Goal: Answer question/provide support: Answer question/provide support

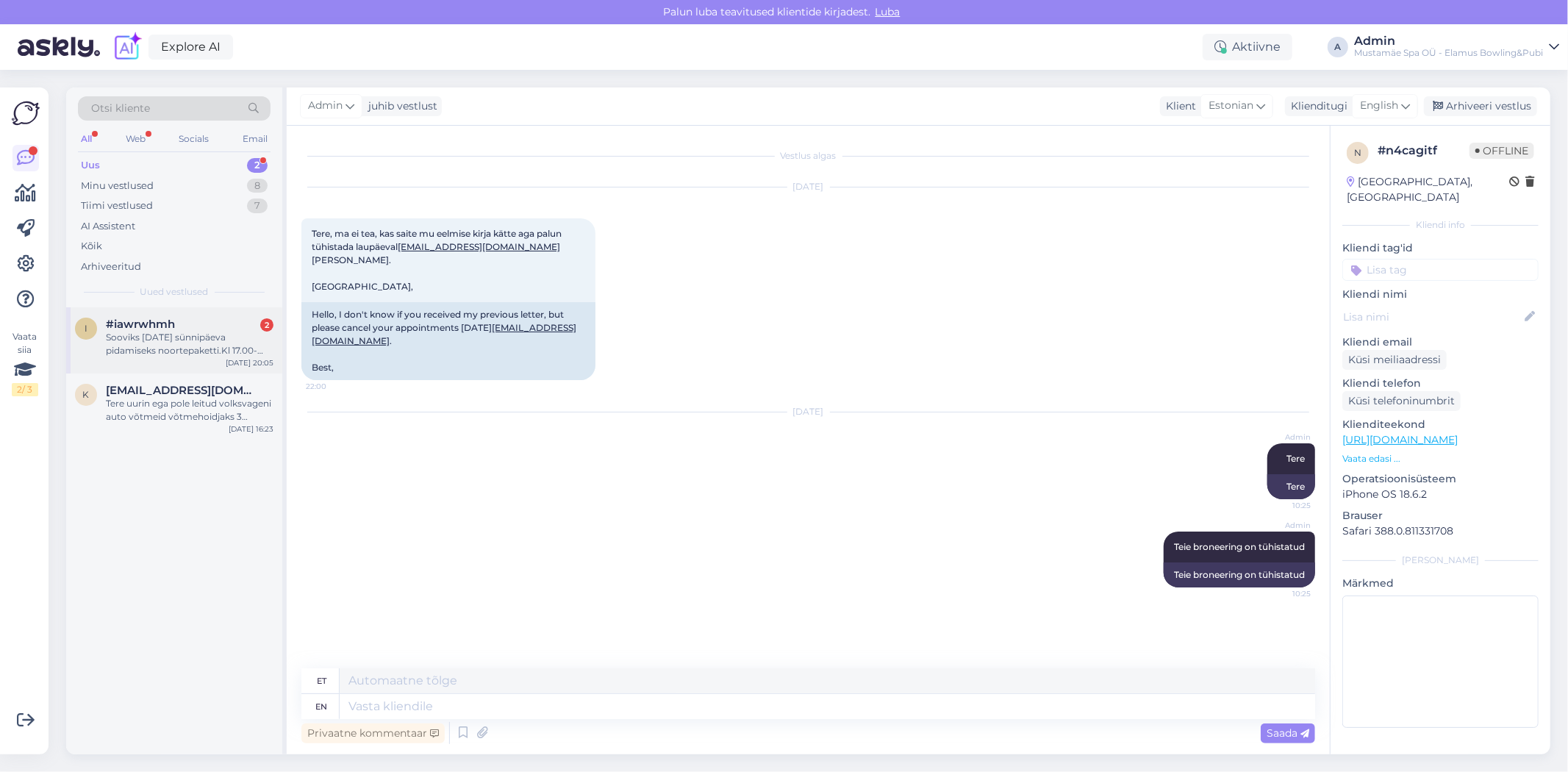
click at [236, 341] on div "Sooviks [DATE] sünnipäeva pidamiseks noortepaketti.Kl 17.00-19.00 ja 10le inime…" at bounding box center [190, 344] width 168 height 26
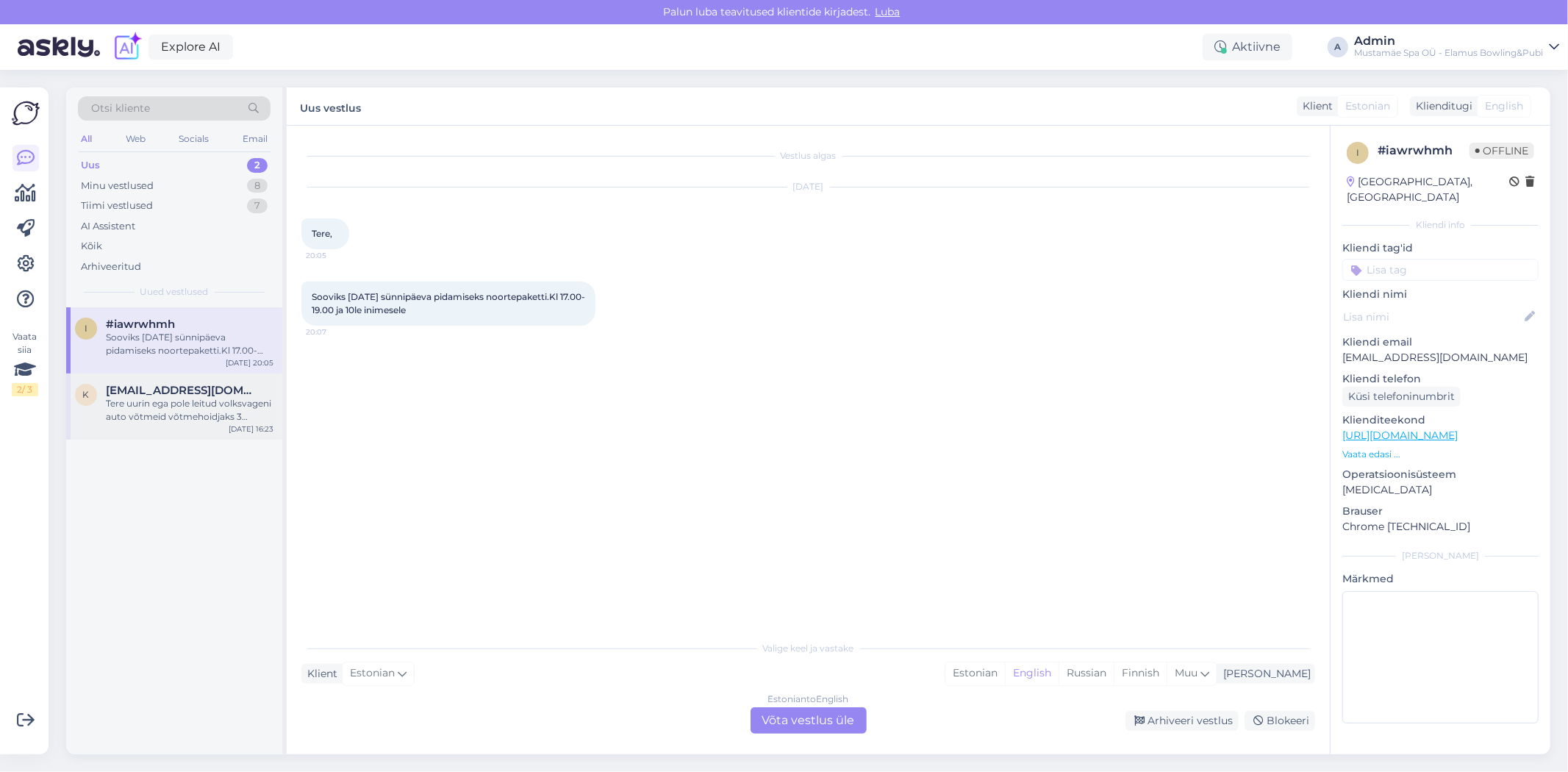
click at [210, 422] on div "Tere uurin ega pole leitud volksvageni auto võtmeid võtmehoidjaks 3 liblikat." at bounding box center [190, 410] width 168 height 26
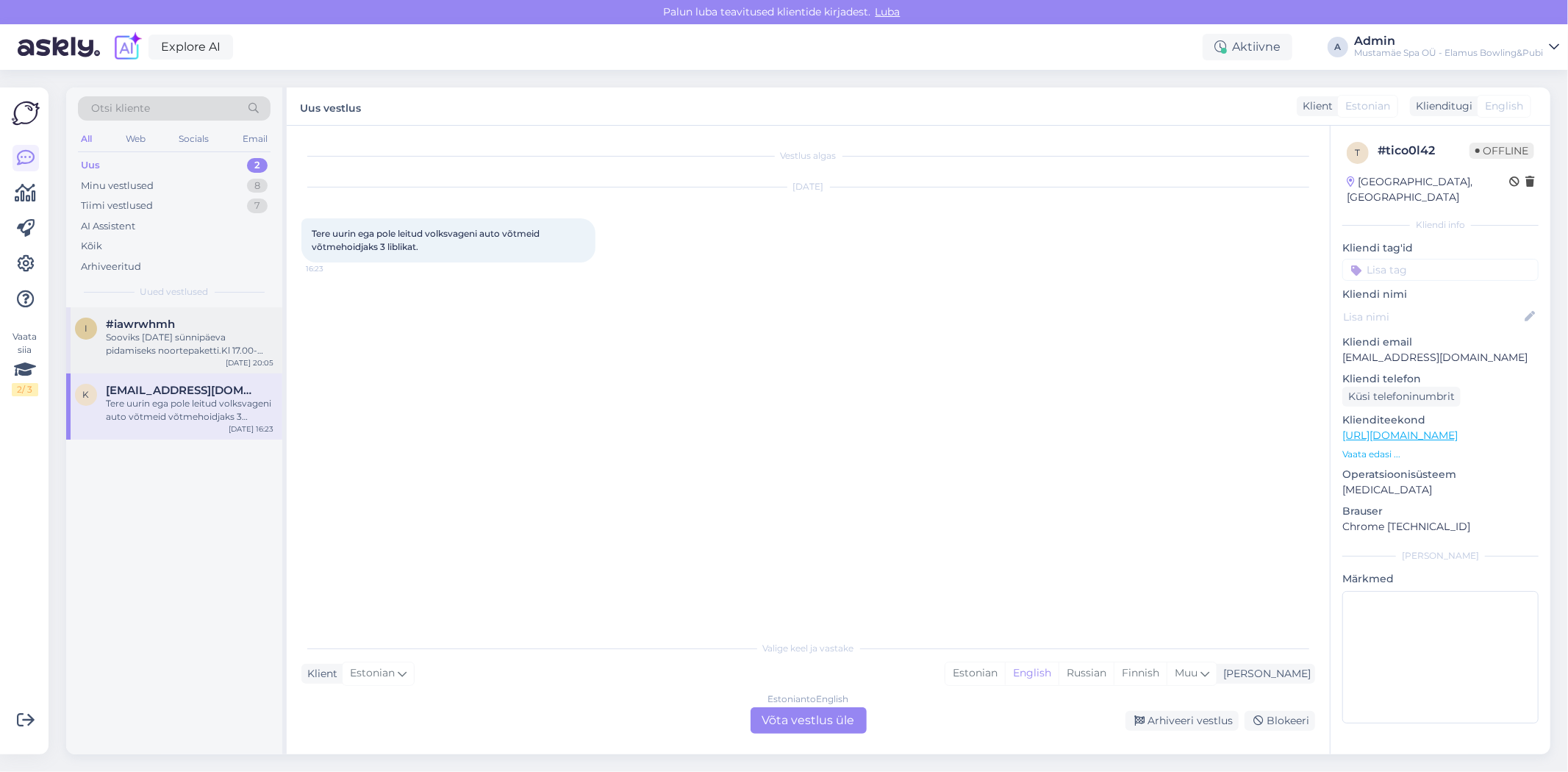
click at [206, 365] on div "i #[PERSON_NAME] [DATE] sünnipäeva pidamiseks noortepaketti.Kl 17.00-19.00 ja 1…" at bounding box center [174, 340] width 216 height 67
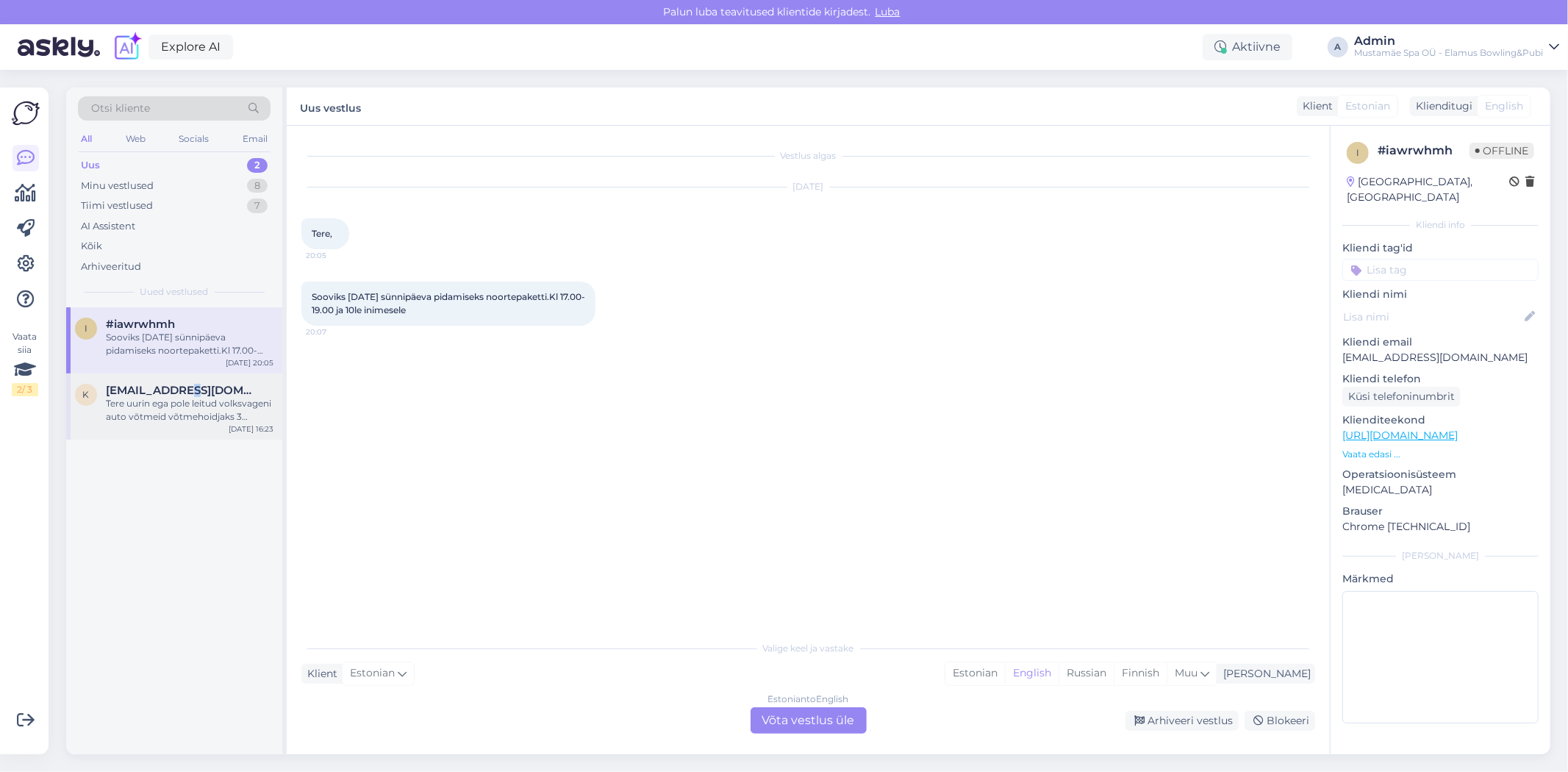
click at [187, 396] on span "[EMAIL_ADDRESS][DOMAIN_NAME]" at bounding box center [182, 390] width 153 height 14
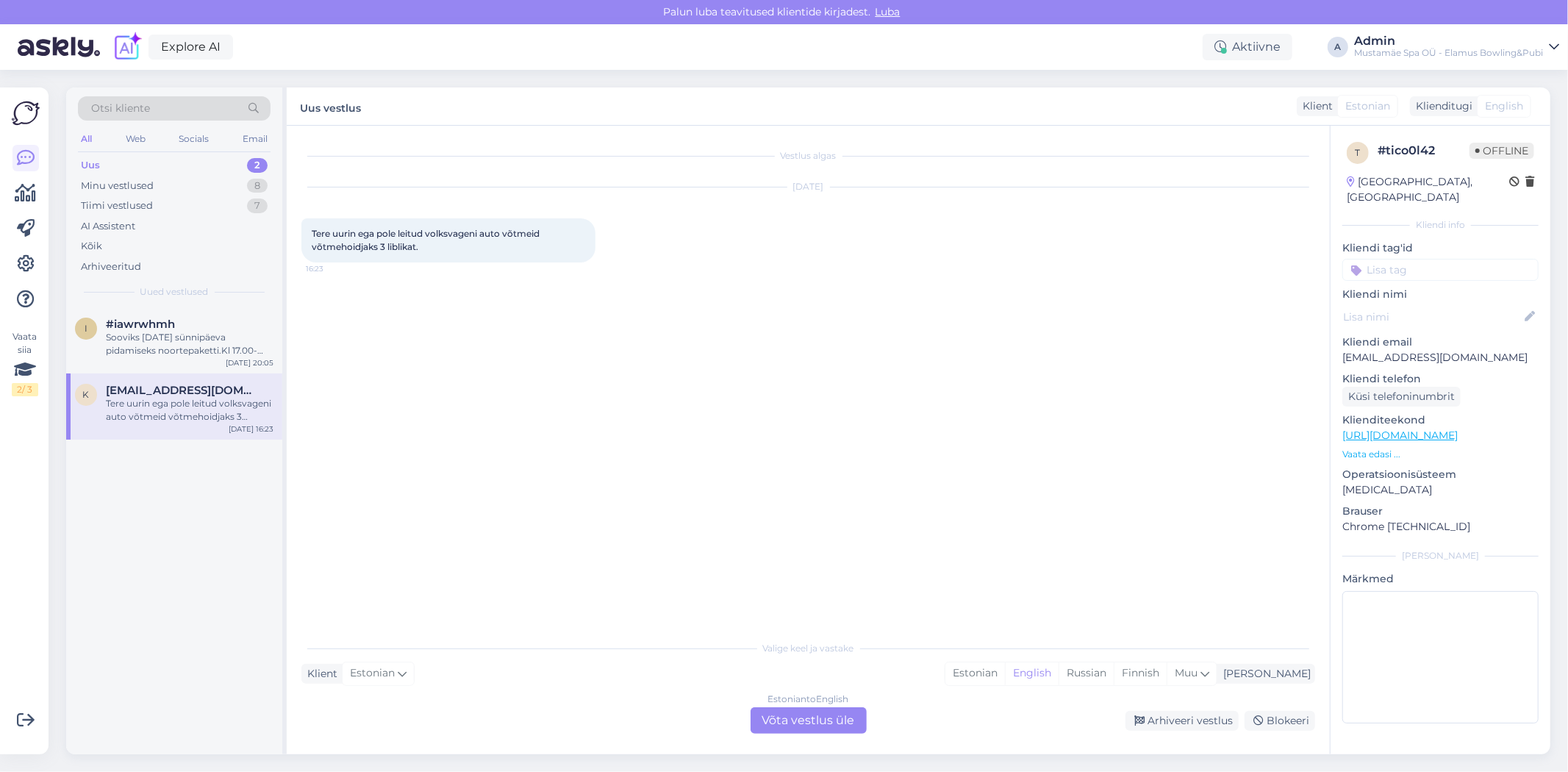
click at [223, 414] on div "Tere uurin ega pole leitud volksvageni auto võtmeid võtmehoidjaks 3 liblikat." at bounding box center [190, 410] width 168 height 26
click at [821, 722] on div "Estonian to English Võta vestlus üle" at bounding box center [809, 720] width 117 height 26
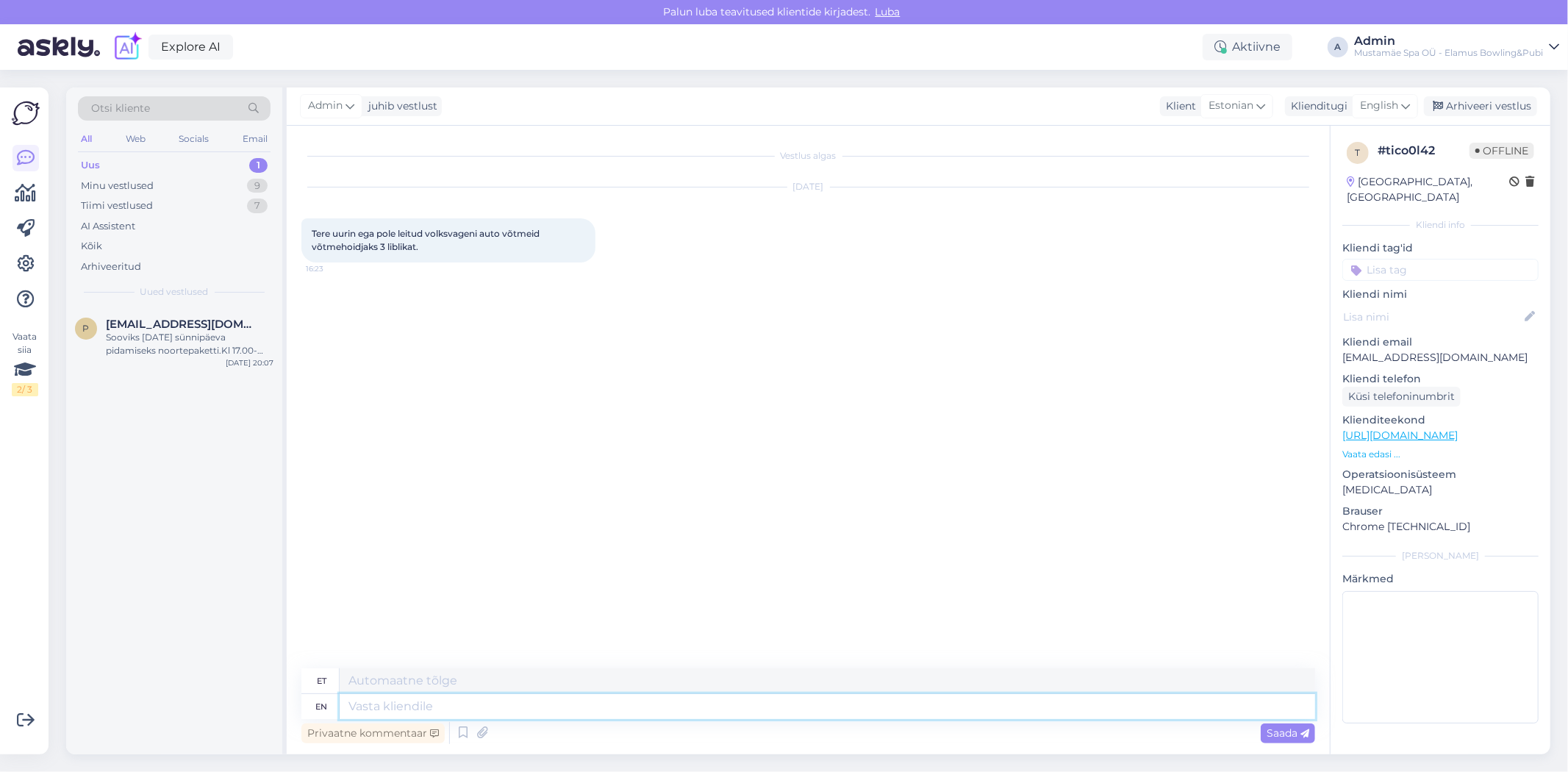
click at [393, 707] on textarea at bounding box center [827, 706] width 976 height 25
click at [405, 688] on textarea at bounding box center [827, 681] width 976 height 25
click at [405, 707] on textarea at bounding box center [827, 706] width 976 height 25
type textarea "Tere,"
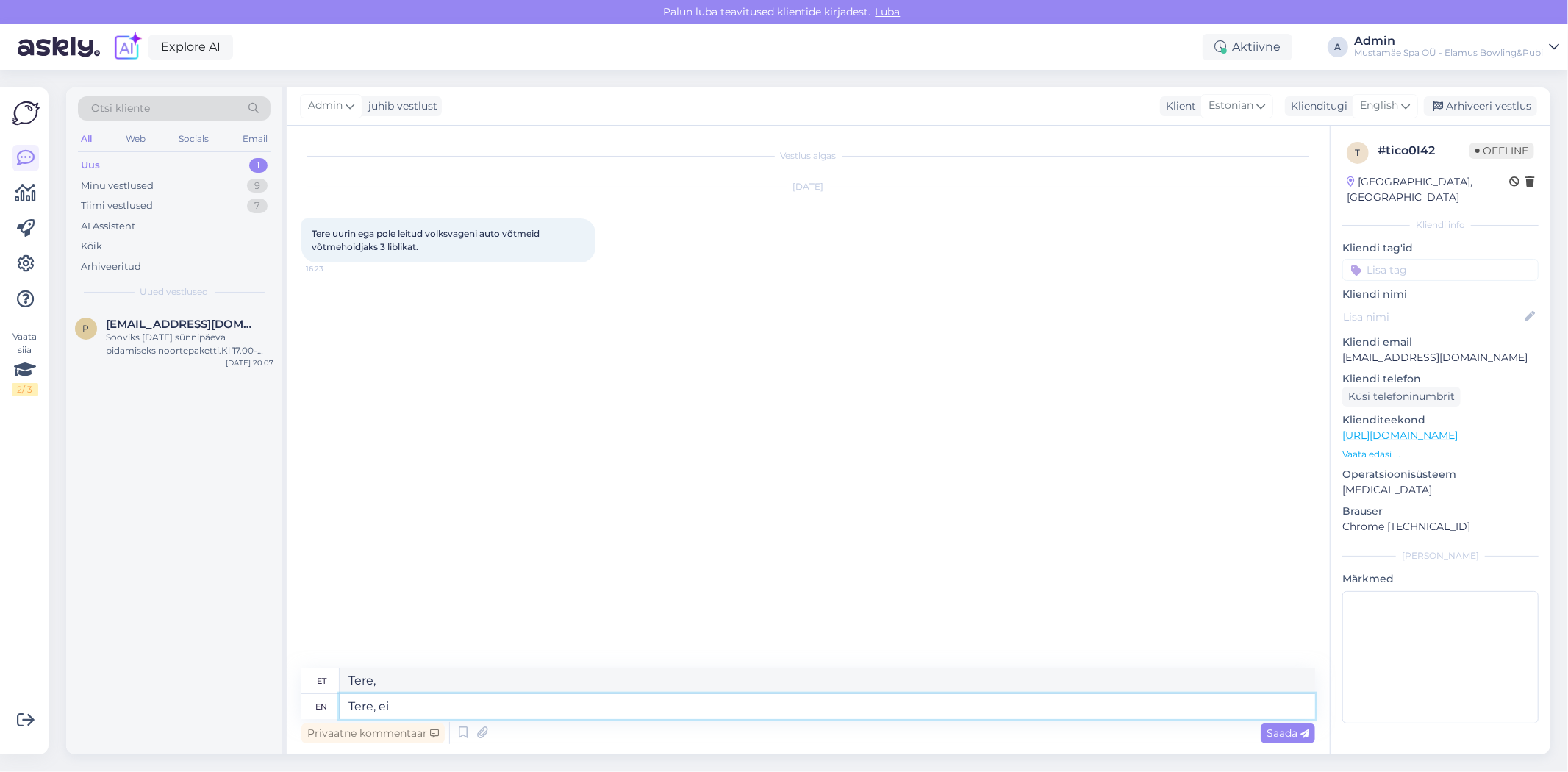
type textarea "Tere, ei"
type textarea "Tere, ei ole le"
type textarea "Tere, ei ole"
type textarea "Tere, ei ole leidnud."
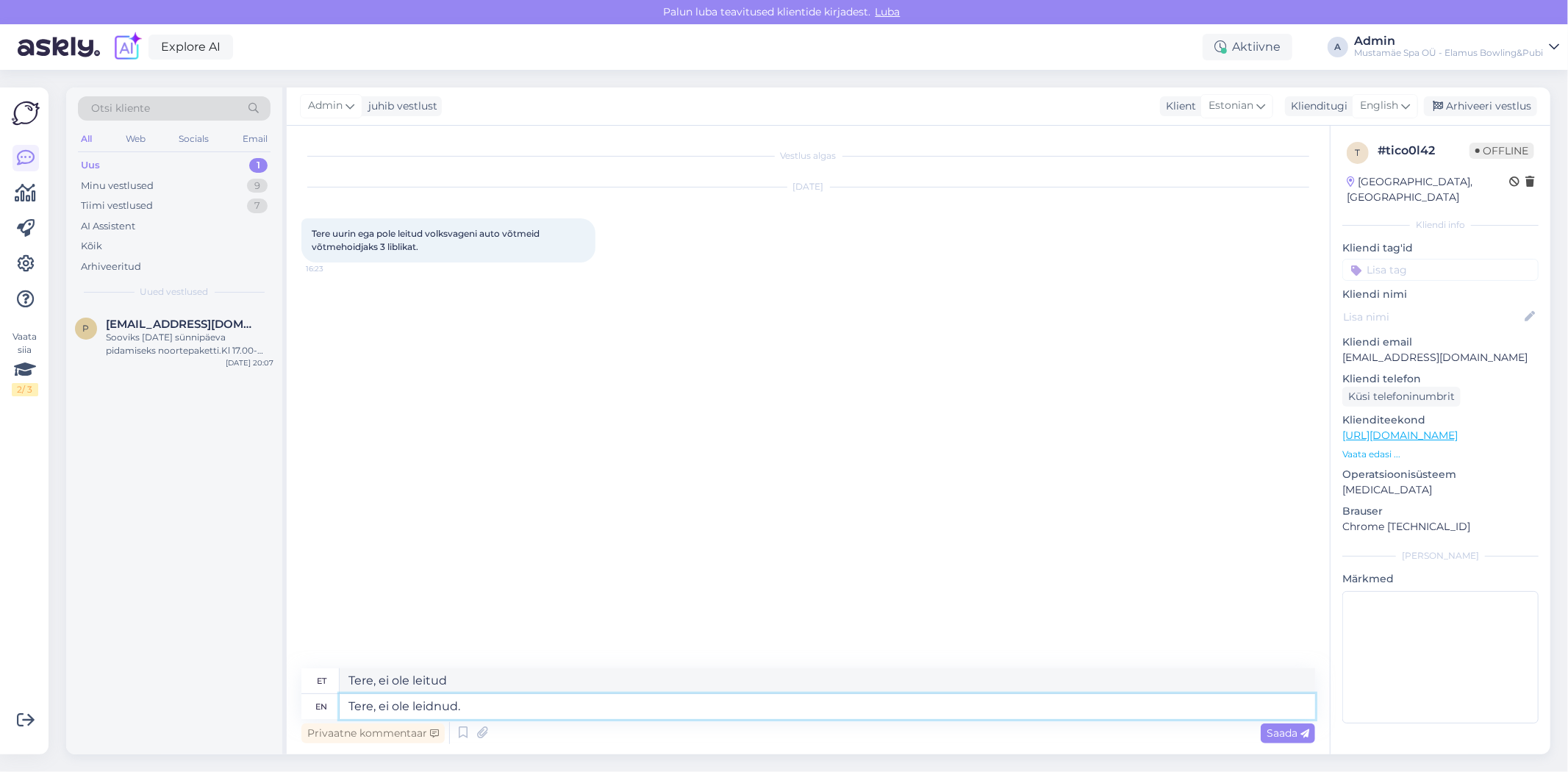
type textarea "Tere, ei ole leitud."
type textarea "Tere, ei ole leidnud. A"
type textarea "Tere, ei ole leitud. A"
type textarea "Tere, ei ole leidnud."
type textarea "Tere, ei ole leitud."
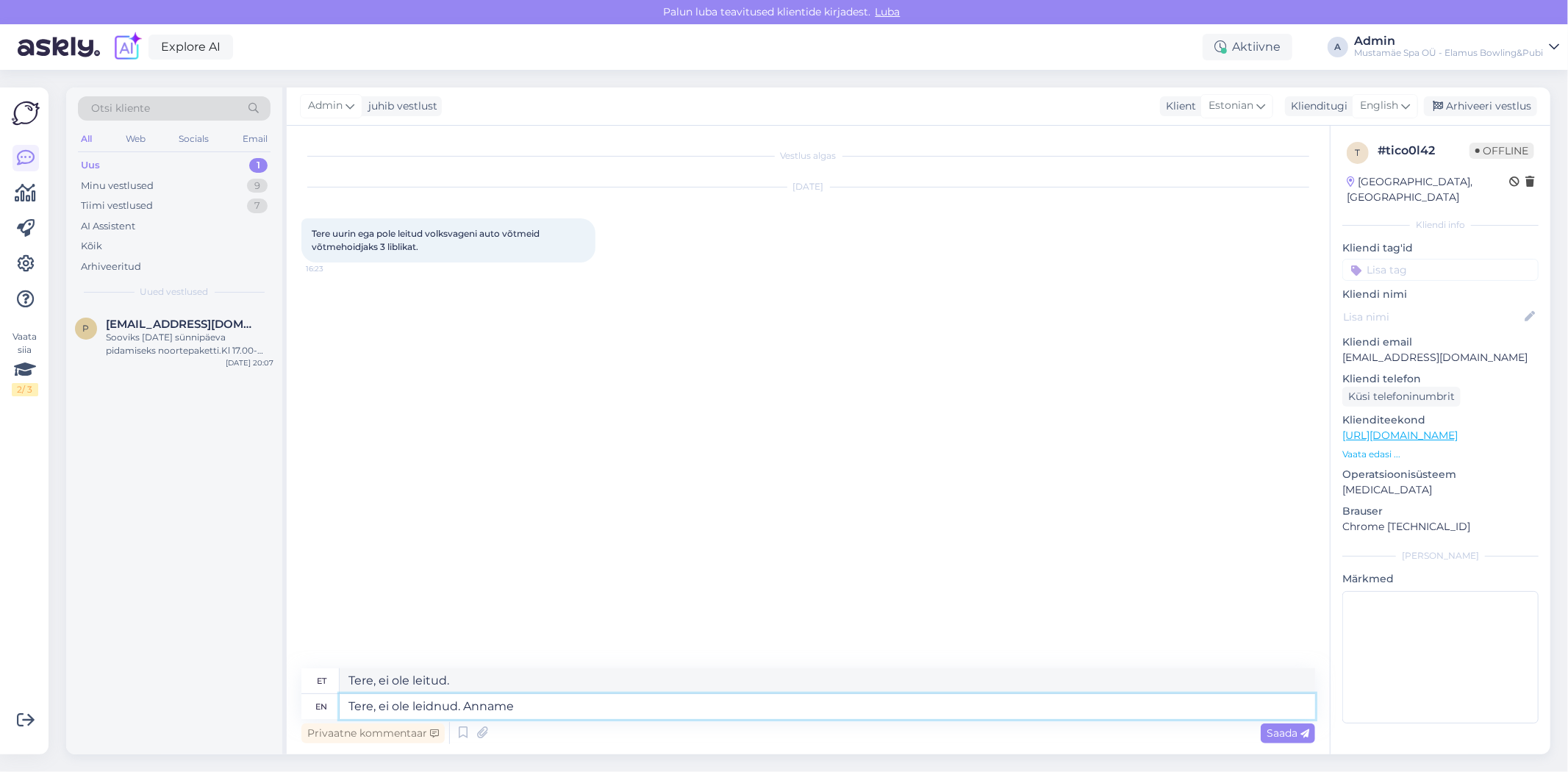
type textarea "Tere, ei ole leidnud. Anname"
type textarea "Tere, ei ole leidnud. [PERSON_NAME]"
type textarea "Tere, ei ole leidnud. [PERSON_NAME] kui"
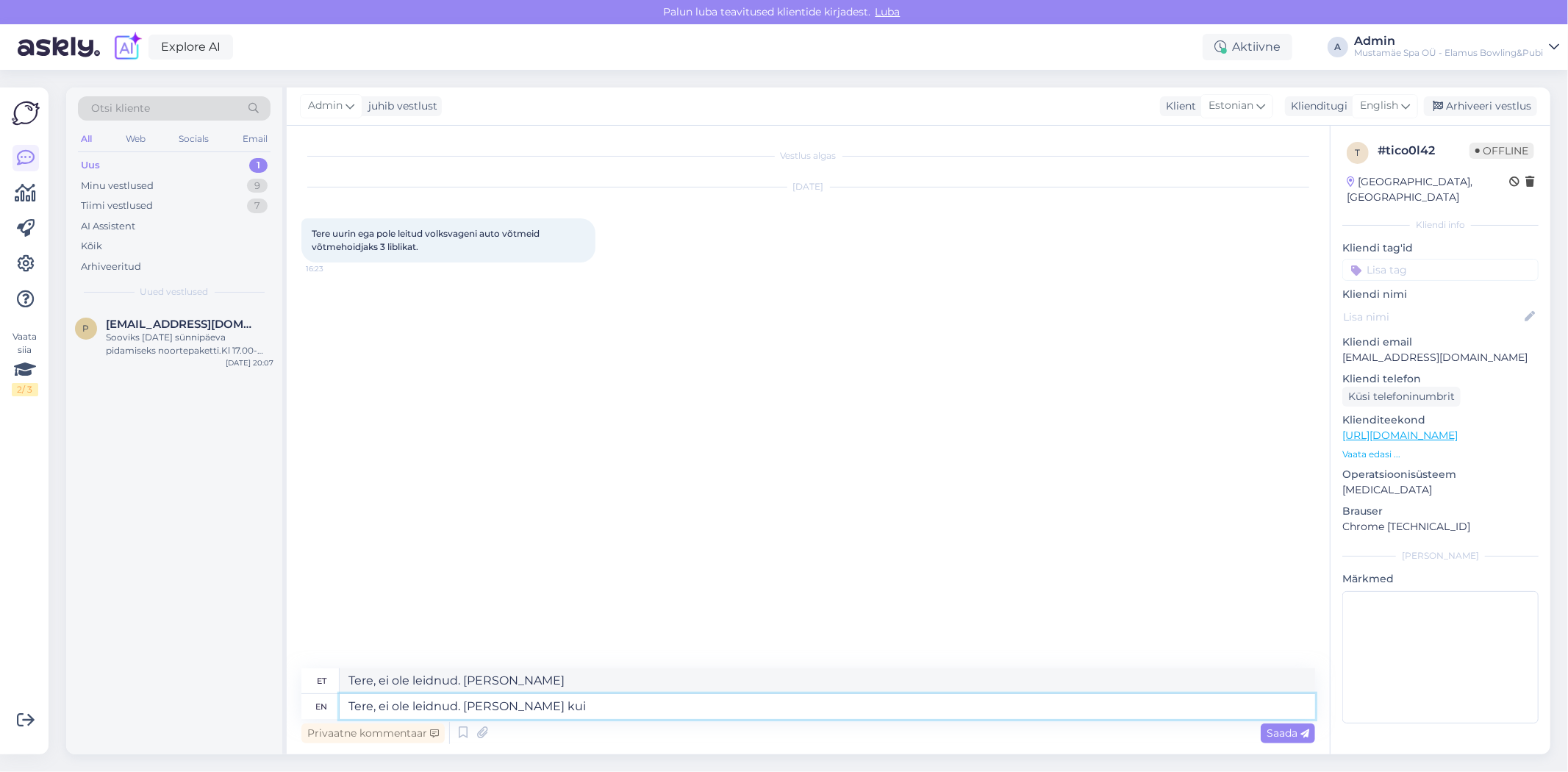
type textarea "Tere, ei ole leidnud. [PERSON_NAME] kui"
type textarea "Tere, ei ole leidnud. [PERSON_NAME] kui üles"
type textarea "Tere, ei ole leidnud. [PERSON_NAME] kui"
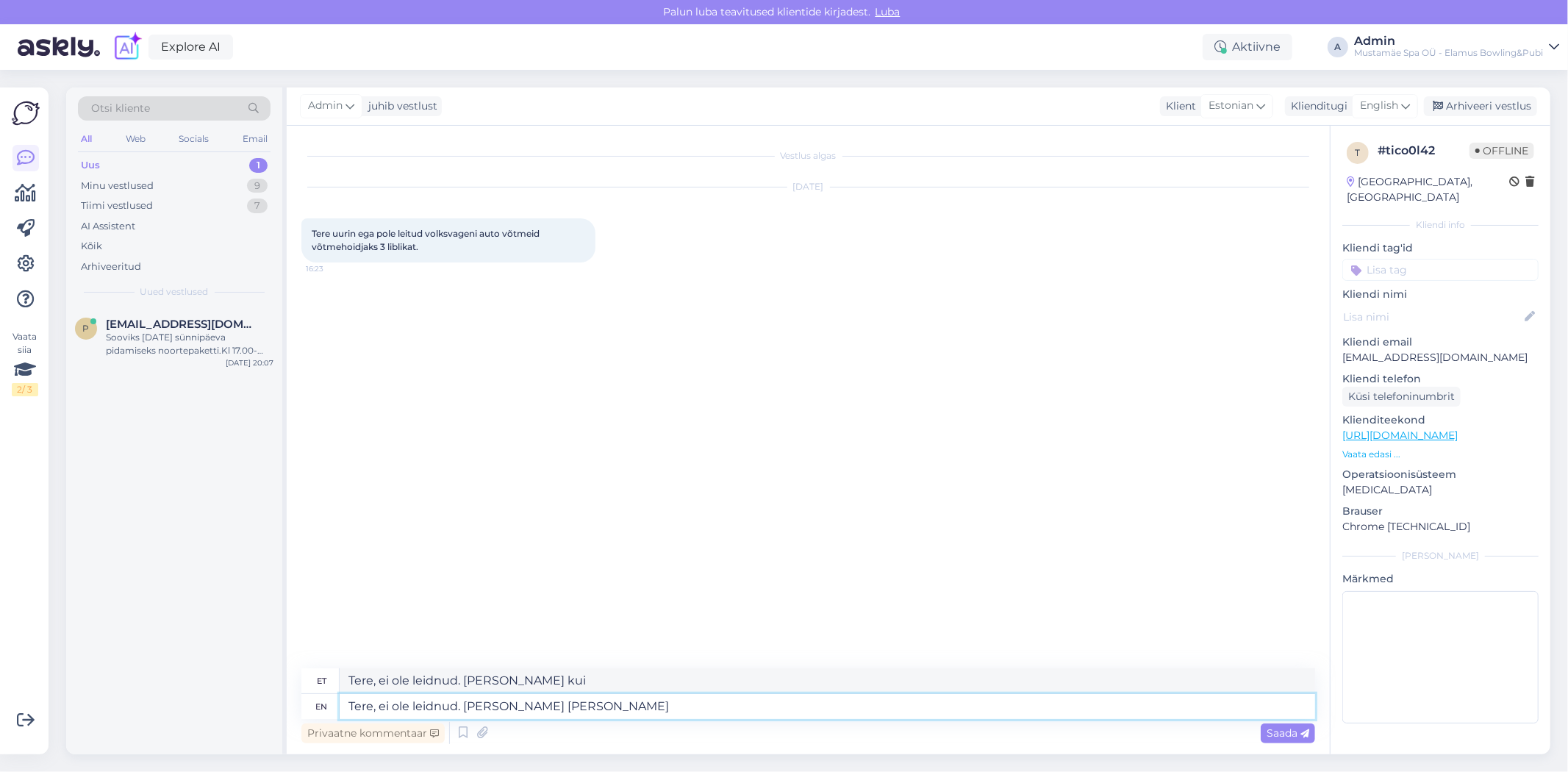
type textarea "Tere, ei ole leidnud. [PERSON_NAME] [PERSON_NAME] i"
type textarea "Tere, ei ole leidnud. [PERSON_NAME] [PERSON_NAME]"
type textarea "Tere, ei ole leidnud. [PERSON_NAME] [PERSON_NAME] ilmub"
type textarea "Tere, ei ole leidnud. [PERSON_NAME] [PERSON_NAME] ilmub."
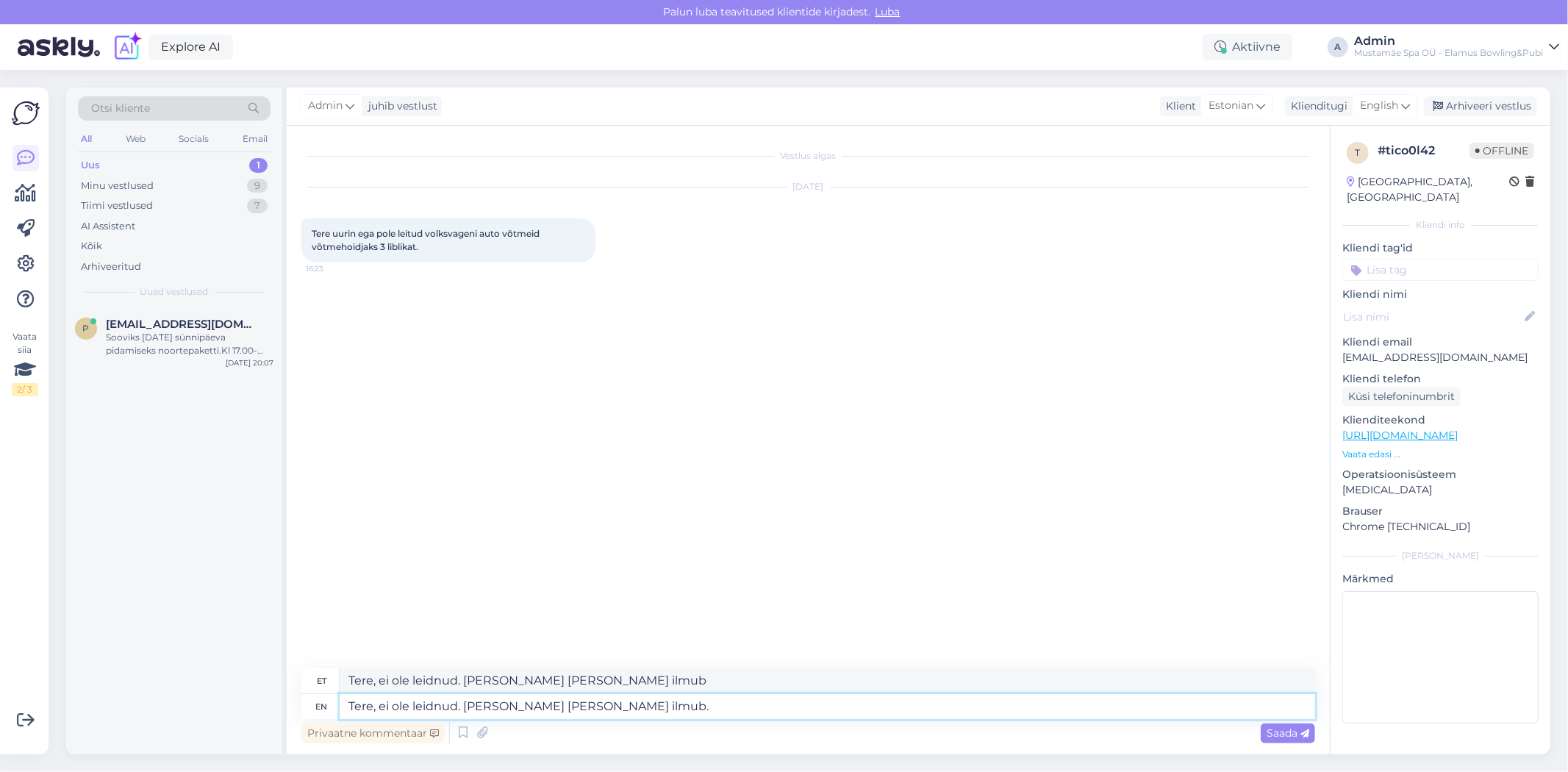
type textarea "Tere, ei ole leidnud. [PERSON_NAME] [PERSON_NAME] ilmub."
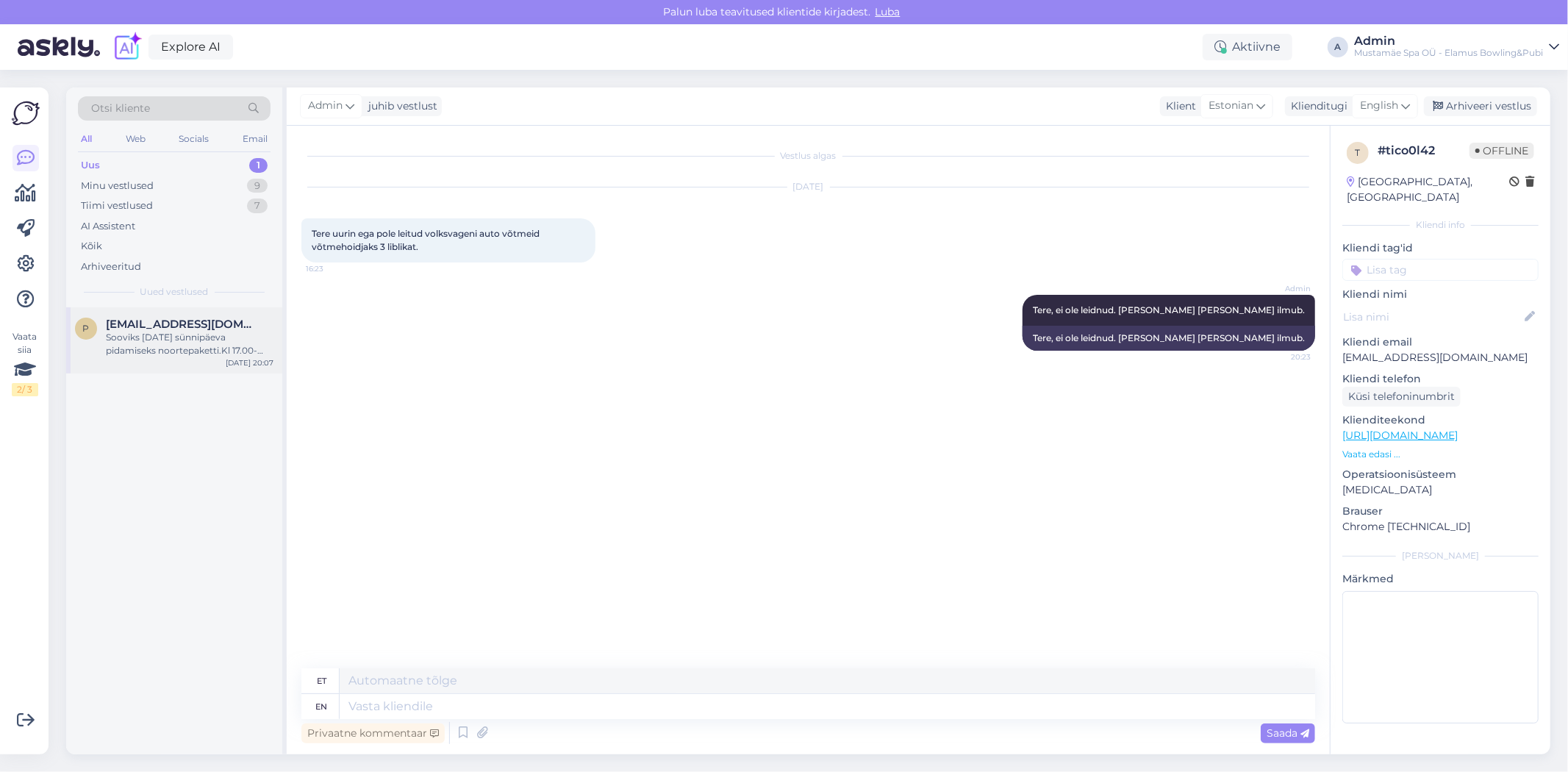
click at [185, 352] on div "Sooviks [DATE] sünnipäeva pidamiseks noortepaketti.Kl 17.00-19.00 ja 10le inime…" at bounding box center [190, 344] width 168 height 26
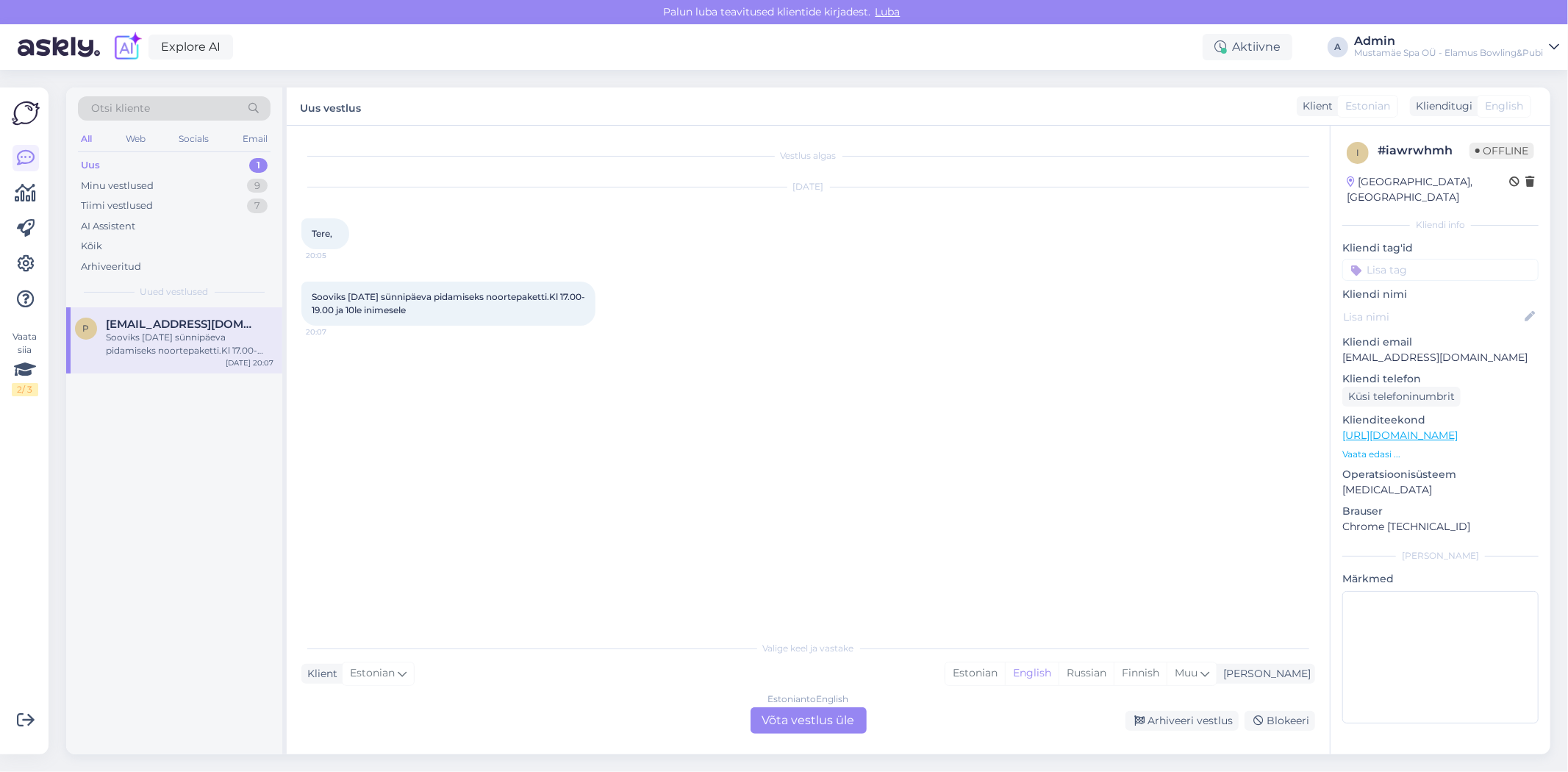
click at [806, 724] on div "Estonian to English Võta vestlus üle" at bounding box center [809, 720] width 117 height 26
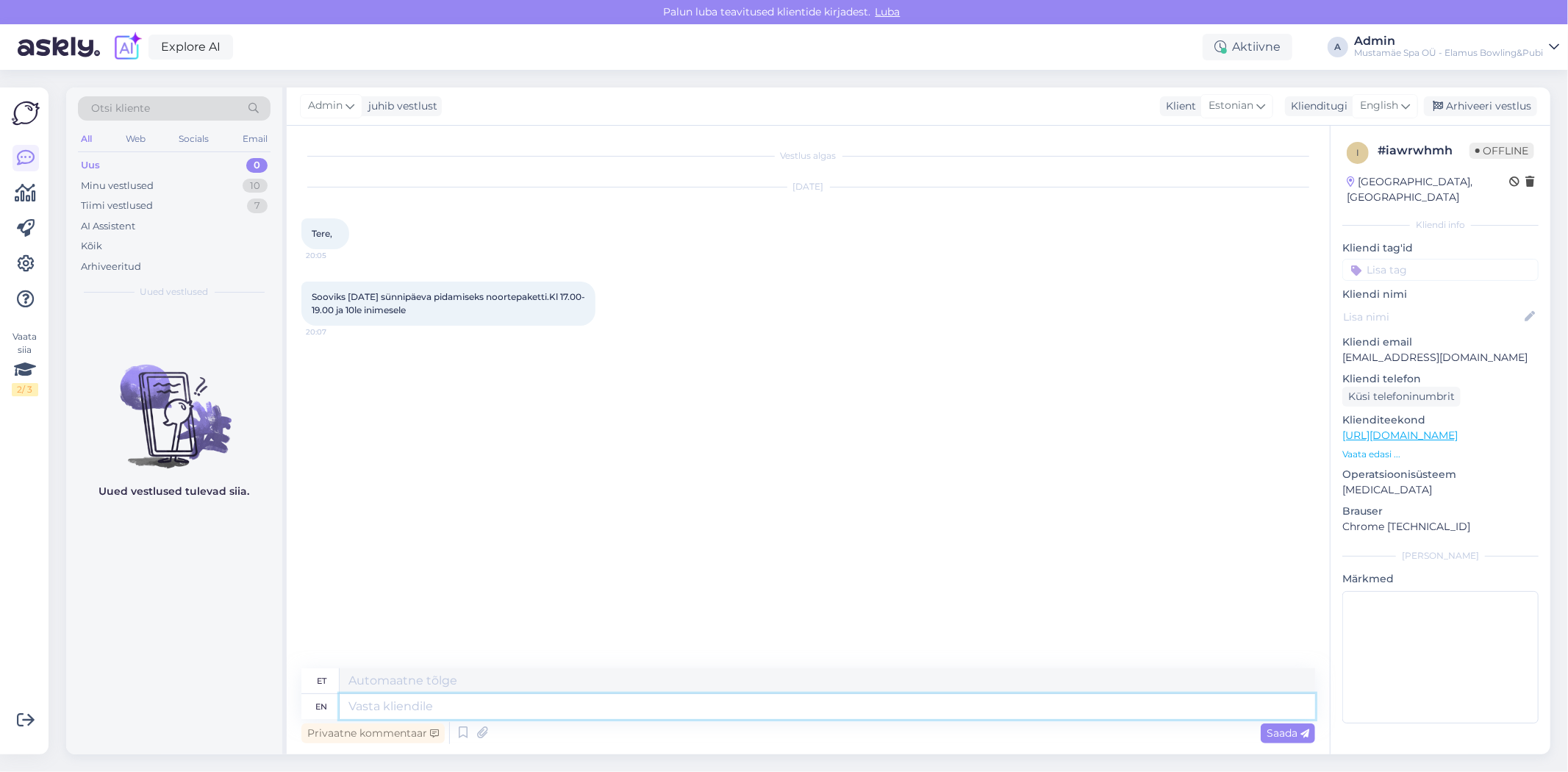
click at [724, 711] on textarea at bounding box center [827, 706] width 976 height 25
type textarea "Tere!"
type textarea "Tere! saa"
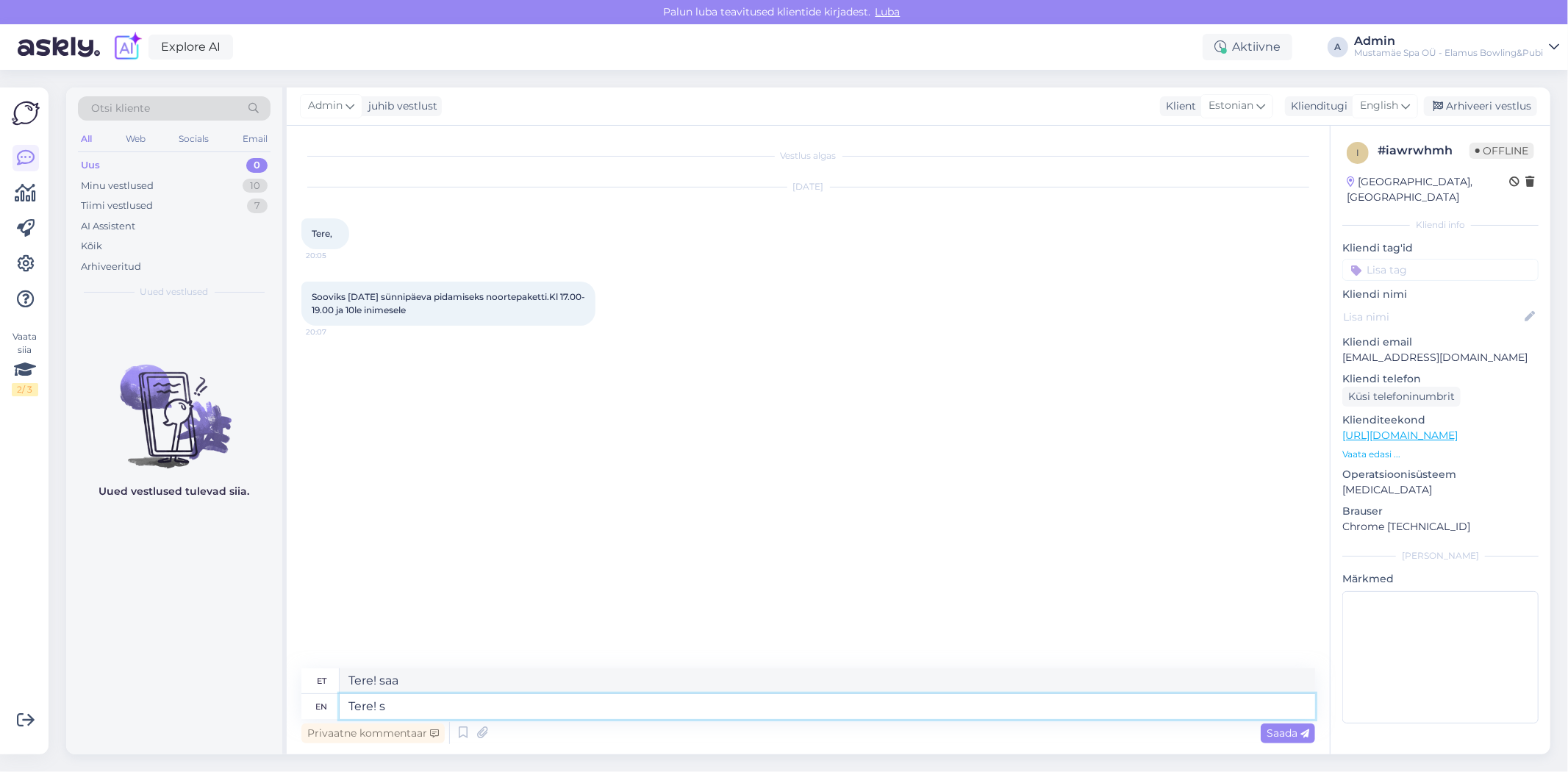
type textarea "Tere!"
type textarea "Tere! Küsiksin"
type textarea "Tere! Küsiksin veel"
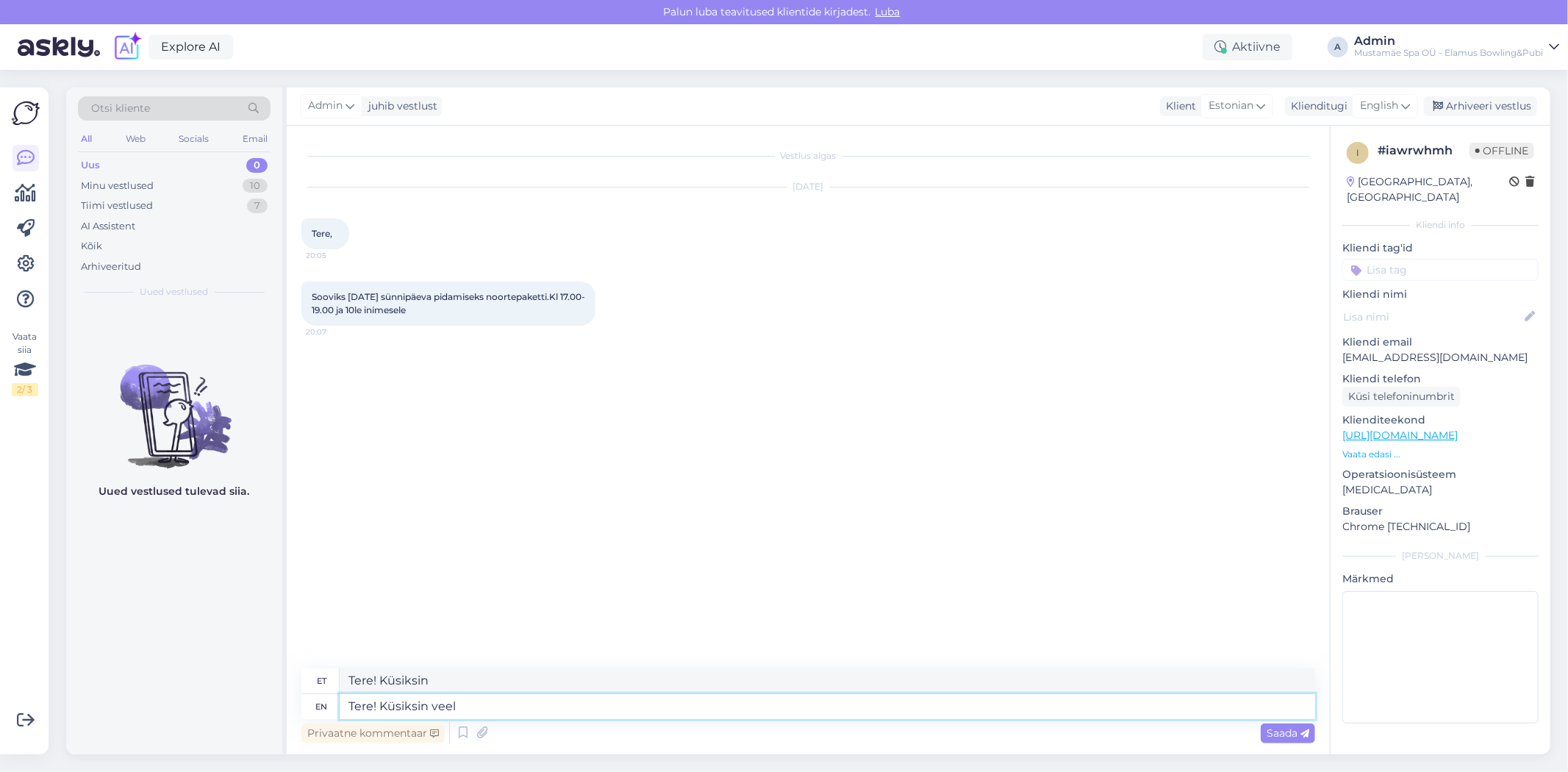
type textarea "Tere! Küsiksin veel"
type textarea "Tere! Küsiksin veel üle"
type textarea "Tere! Küsiksin veel üle, r"
type textarea "Tere! Küsiksin veel üle,"
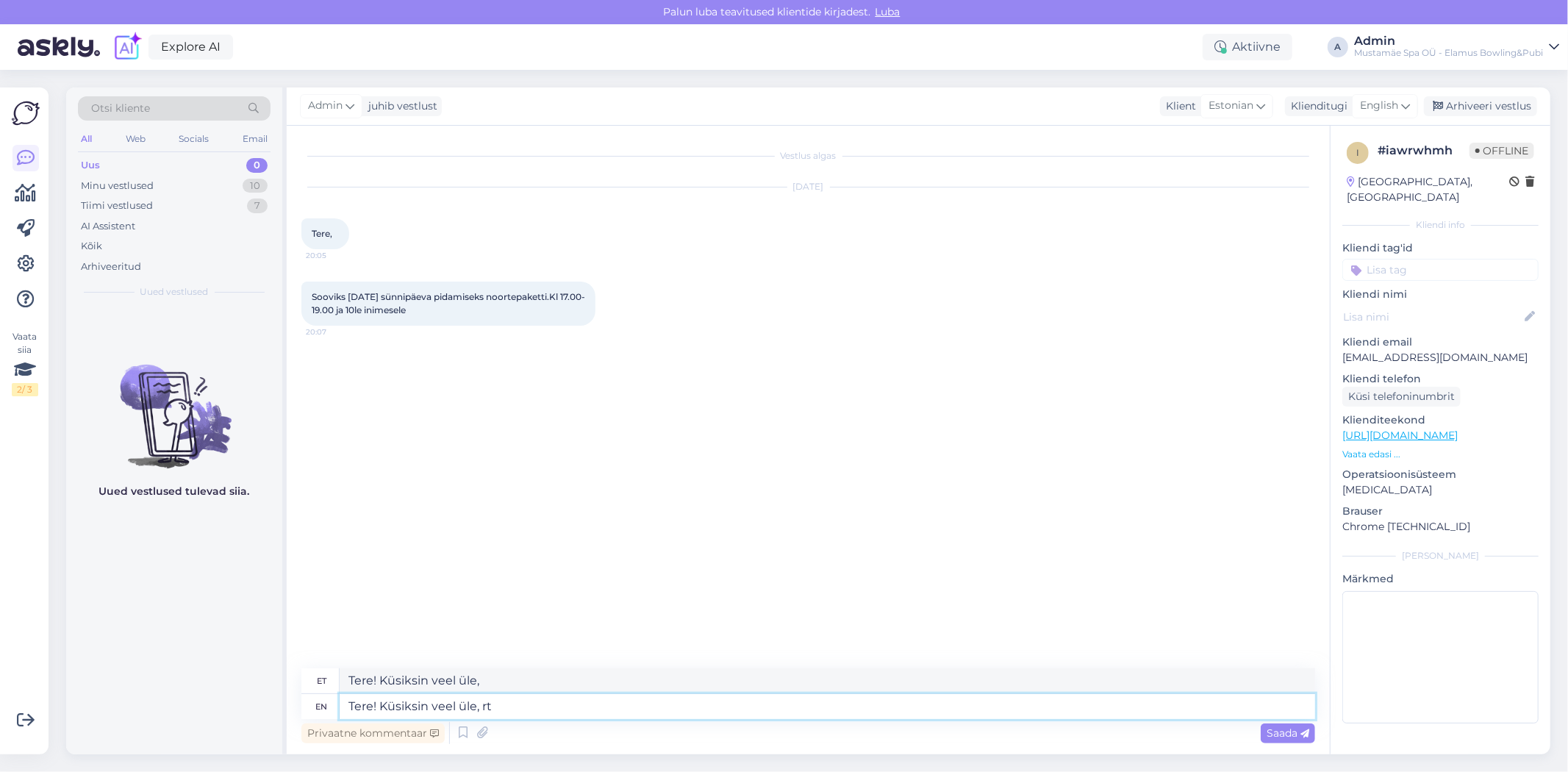
type textarea "Tere! Küsiksin veel üle, rt"
type textarea "Tere! Küsiksin veel üle,"
type textarea "Tere! Küsiksin veel üle, et"
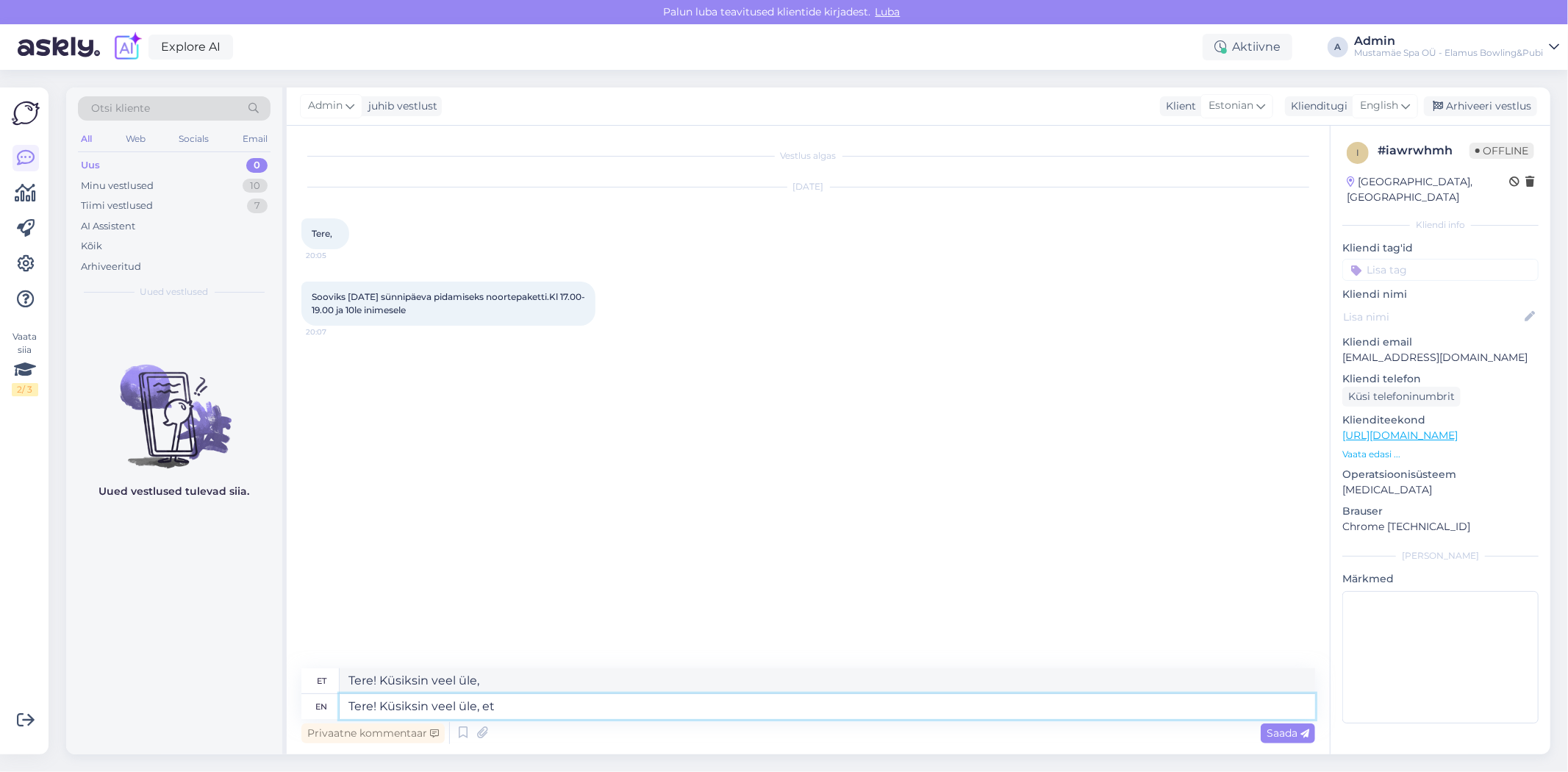
type textarea "Tere! Küsiksin veel üle, et"
type textarea "Tere! Küsiksin veel üle, et [PERSON_NAME]"
type textarea "Tere! Küsiksin veel üle, et [PERSON_NAME] nimele"
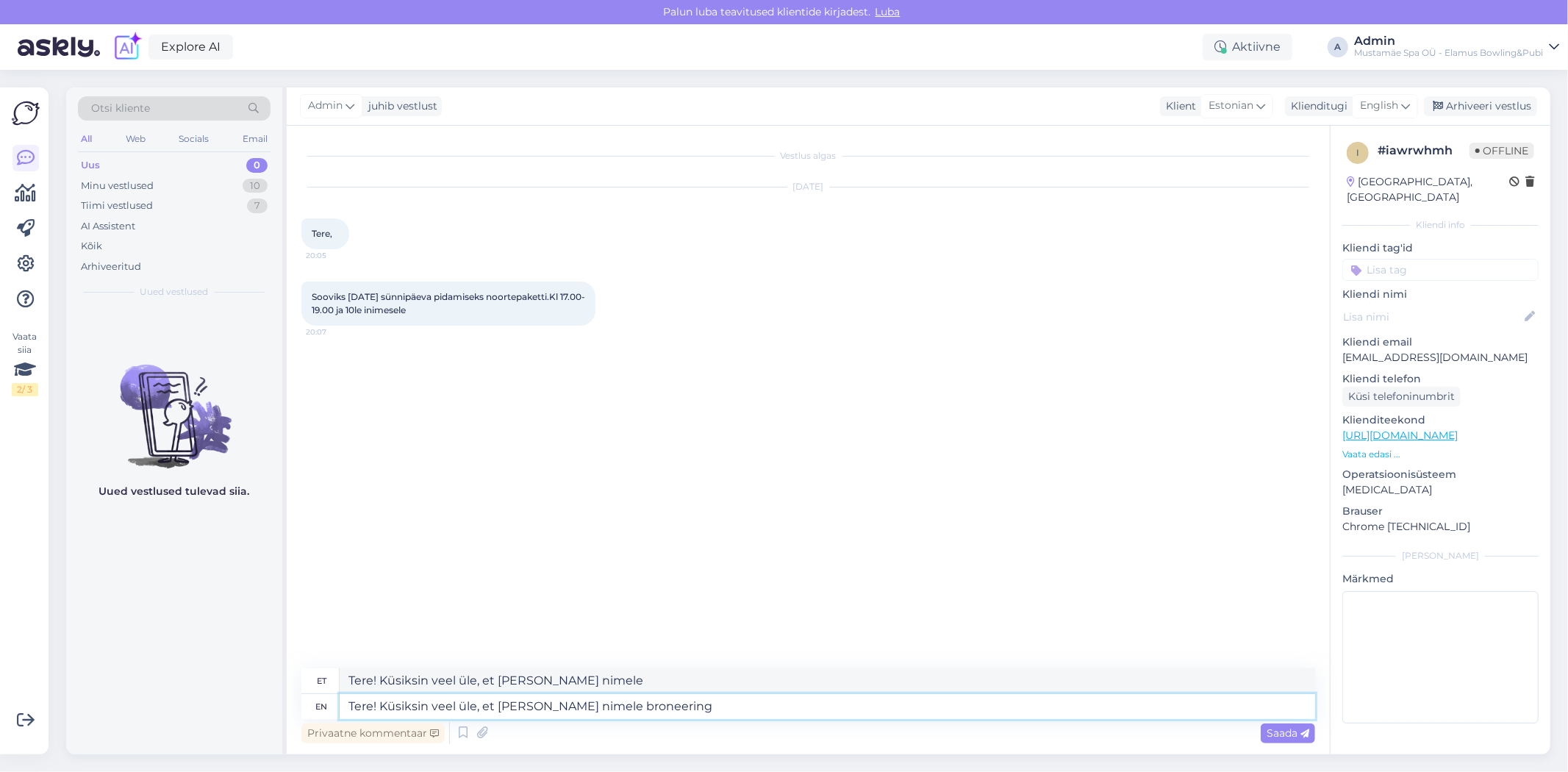
type textarea "Tere! Küsiksin veel üle, et [PERSON_NAME] nimele broneering t"
type textarea "Tere! Küsiksin veel üle, et [PERSON_NAME] nimele broneering"
type textarea "Tere! Küsiksin veel üle, et [PERSON_NAME] nimele broneering tuleb,"
type textarea "Tere! Küsiksin veel üle, et [PERSON_NAME] nimele broneering tuleb, k"
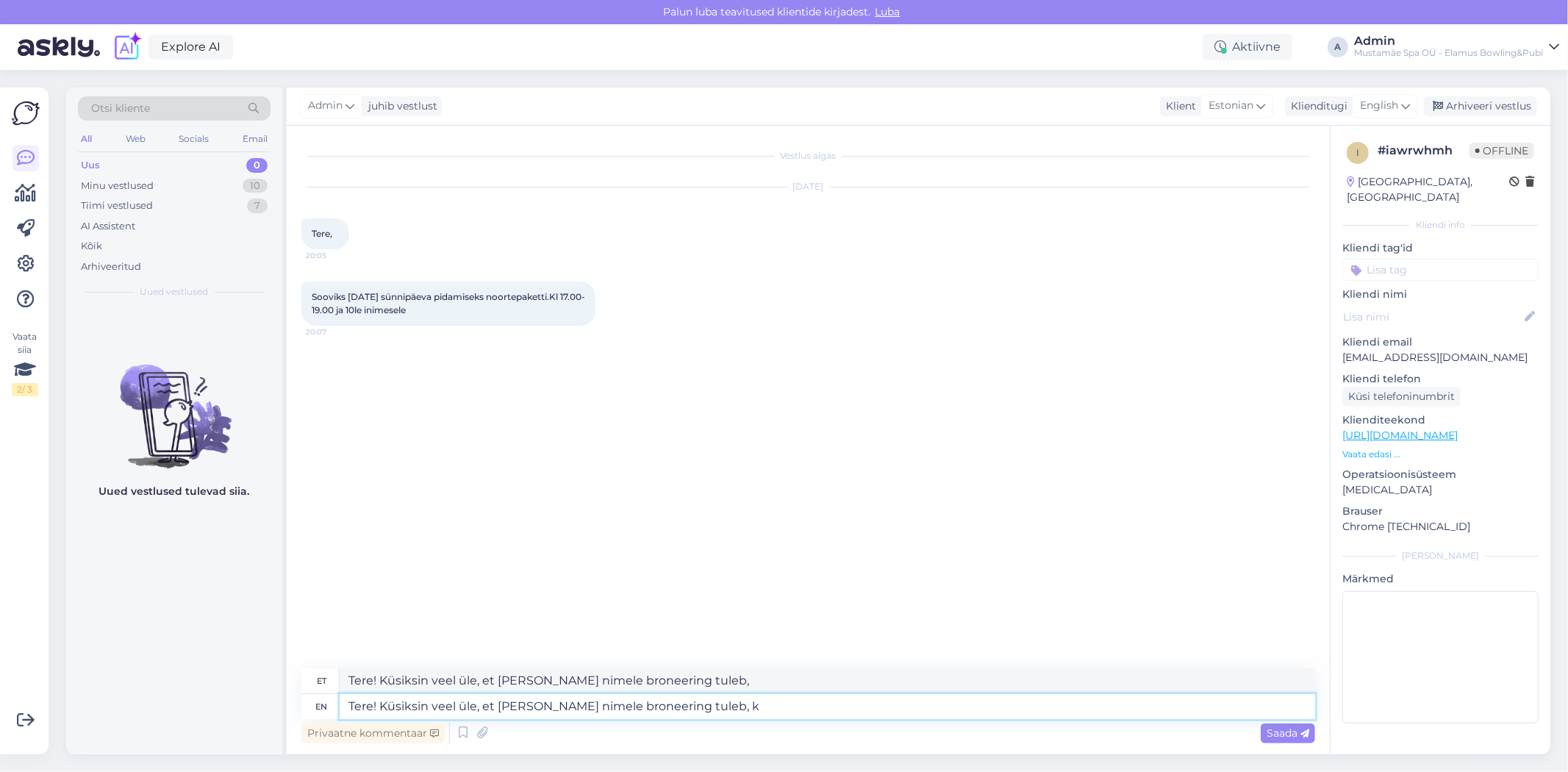
type textarea "Tere! Küsiksin veel üle, et [PERSON_NAME] nimele broneering tuleb, kui"
type textarea "Tere! Küsiksin veel üle, et [PERSON_NAME] nimele broneering tuleb,"
type textarea "Tere! Küsiksin veel üle, et [PERSON_NAME] nimele broneering tuleb"
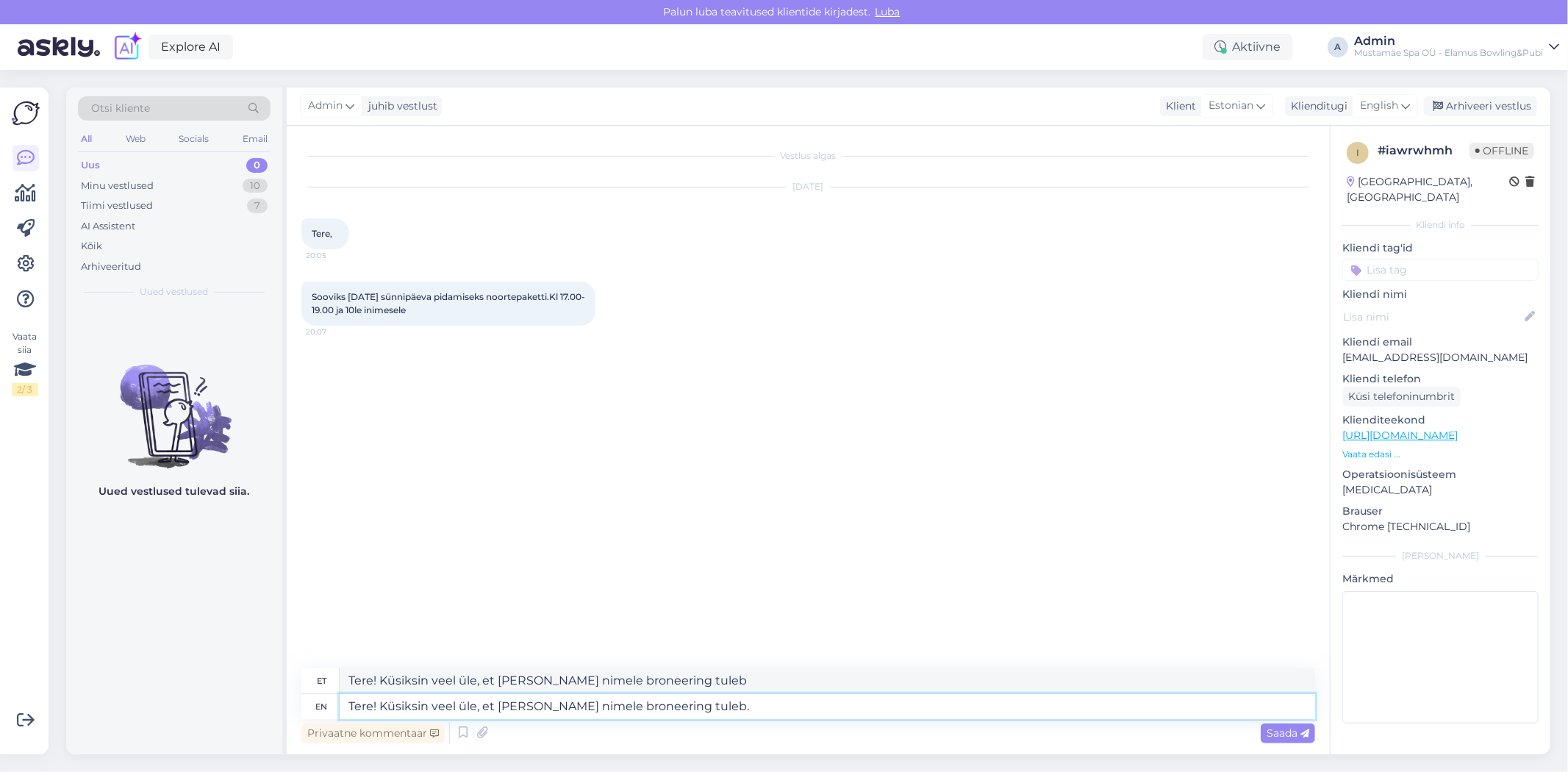
type textarea "Tere! Küsiksin veel üle, et [PERSON_NAME] nimele broneering tuleb."
type textarea "Tere! Küsiksin veel üle, et [PERSON_NAME] nimele broneering tuleb. KUIDAS"
type textarea "Tere! Küsiksin veel üle, et [PERSON_NAME] nimele broneering tuleb. Kuidas"
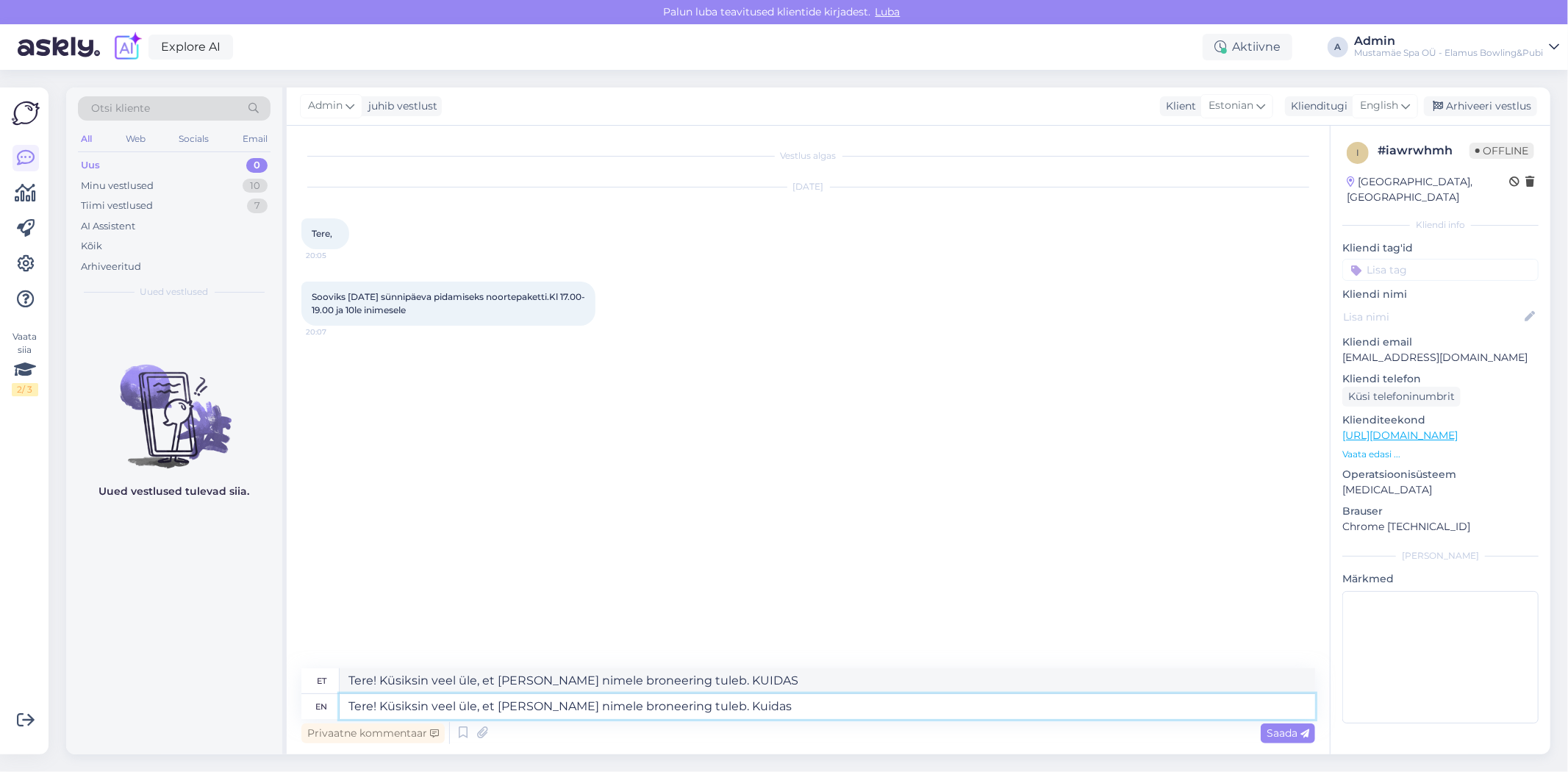
type textarea "Tere! Küsiksin veel üle, et [PERSON_NAME] nimele broneering tuleb. Kuidas"
type textarea "Tere! Küsiksin veel üle, et [PERSON_NAME] nimele broneering tuleb. Kuidas on T"
type textarea "Tere! Küsiksin veel üle, et [PERSON_NAME] nimele broneering tuleb. Kuidas edasi"
type textarea "Tere! Küsiksin veel üle, et [PERSON_NAME] nimele broneering tuleb. Kuidas on Te…"
type textarea "Tere! Küsiksin veel üle, et [PERSON_NAME] nimele broneering tuleb. Kuidas Teoel"
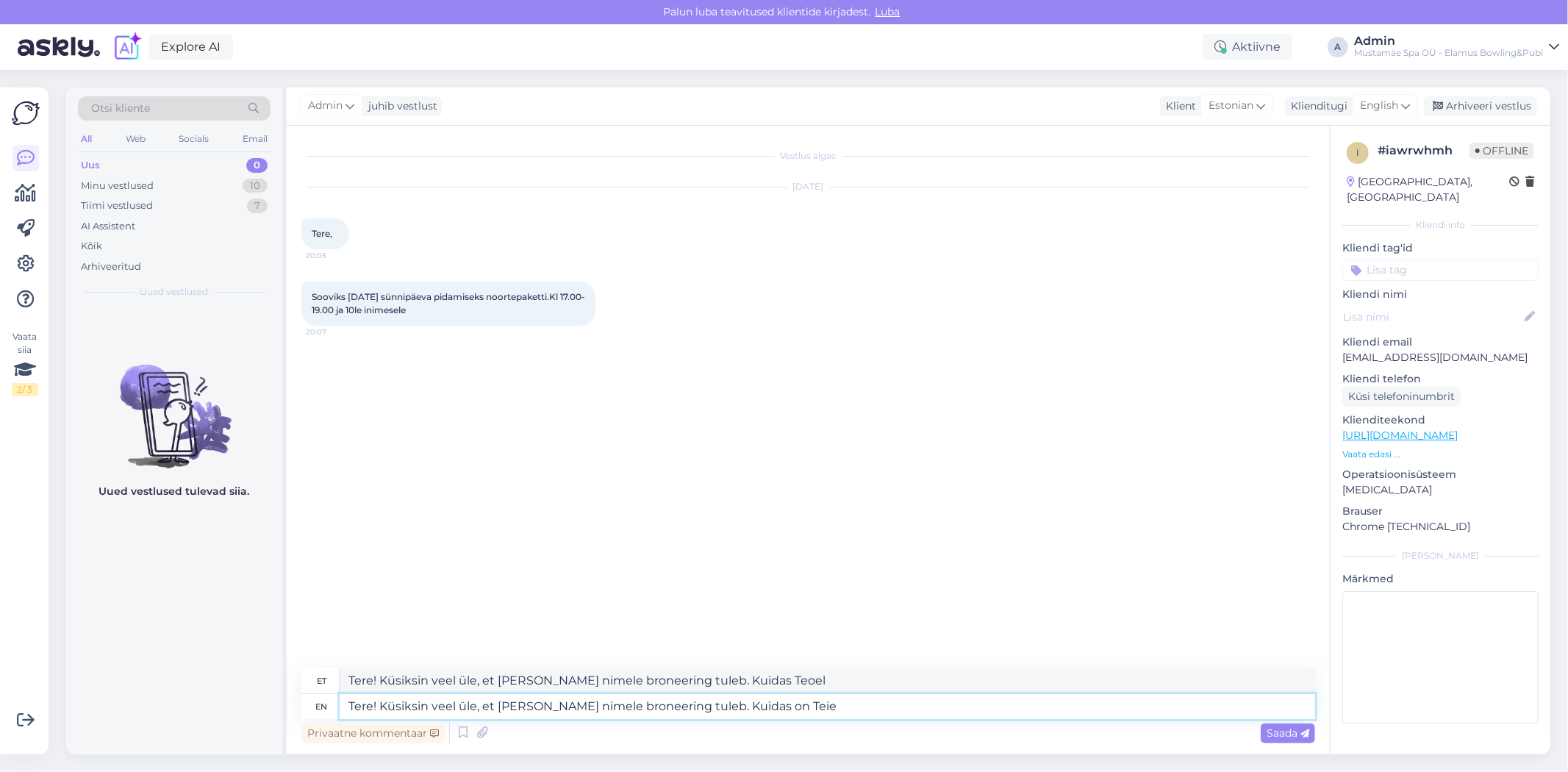
type textarea "Tere! Küsiksin veel üle, et [PERSON_NAME] nimele broneering tuleb. Kuidas on Te…"
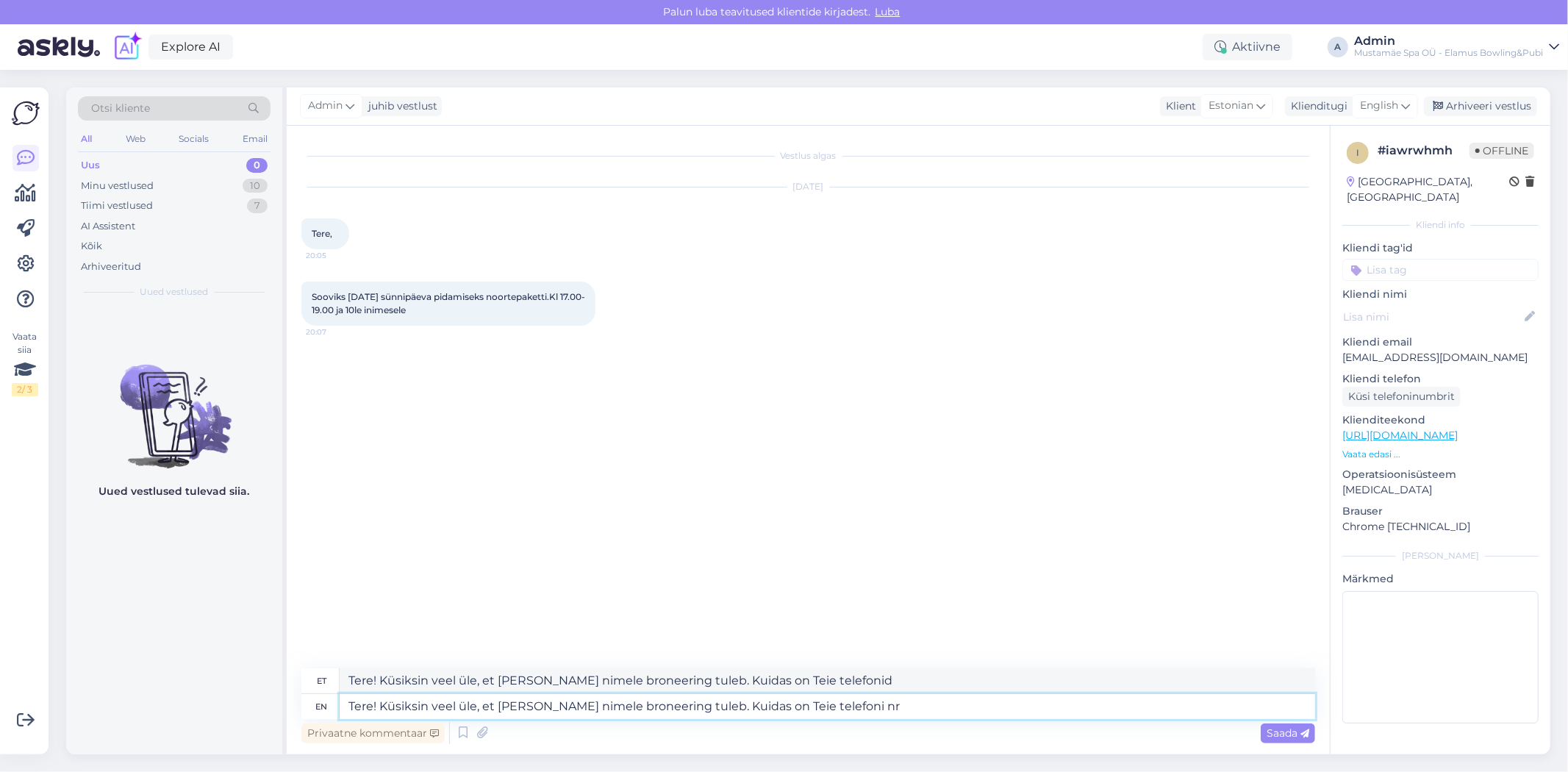
type textarea "Tere! Küsiksin veel üle, et [PERSON_NAME] nimele broneering tuleb. Kuidas on Te…"
click at [461, 702] on textarea "Tere! Küsiksin veel üle, et [PERSON_NAME] nimele broneering tuleb. Kuidas on Te…" at bounding box center [827, 706] width 976 height 25
click at [672, 706] on textarea "Tere! Küsiksin veel üle, et [PERSON_NAME] nimele broneering tuleb. Kuidas on Te…" at bounding box center [827, 706] width 976 height 25
type textarea "Tere! Küsiksin veel üle, et [PERSON_NAME] nimele broneering tuleb? Kuidas on Te…"
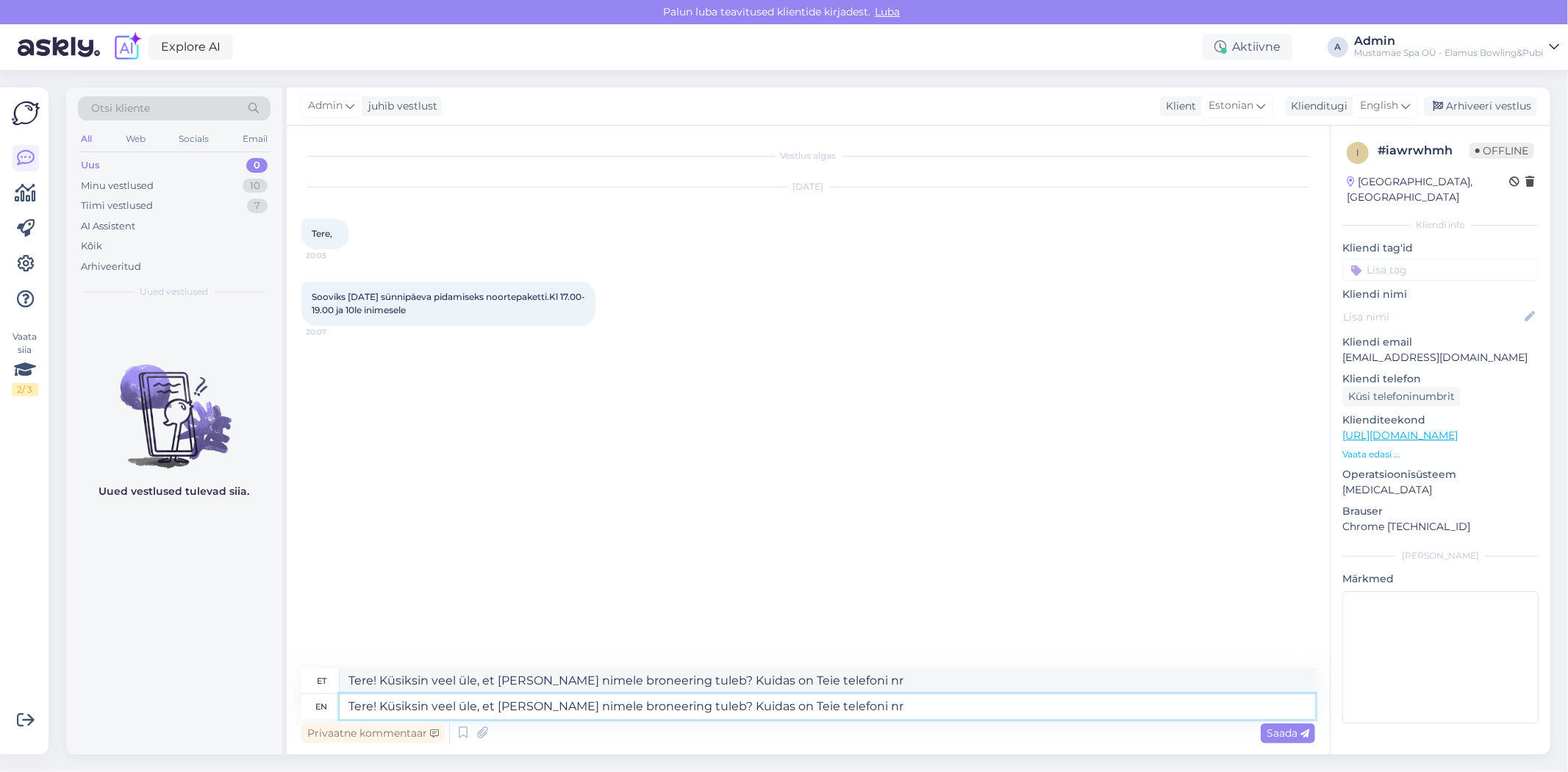
click at [841, 703] on textarea "Tere! Küsiksin veel üle, et [PERSON_NAME] nimele broneering tuleb? Kuidas on Te…" at bounding box center [827, 706] width 976 height 25
type textarea "Tere! Küsiksin veel üle, et [PERSON_NAME] nimele broneering tuleb? Kuidas on Te…"
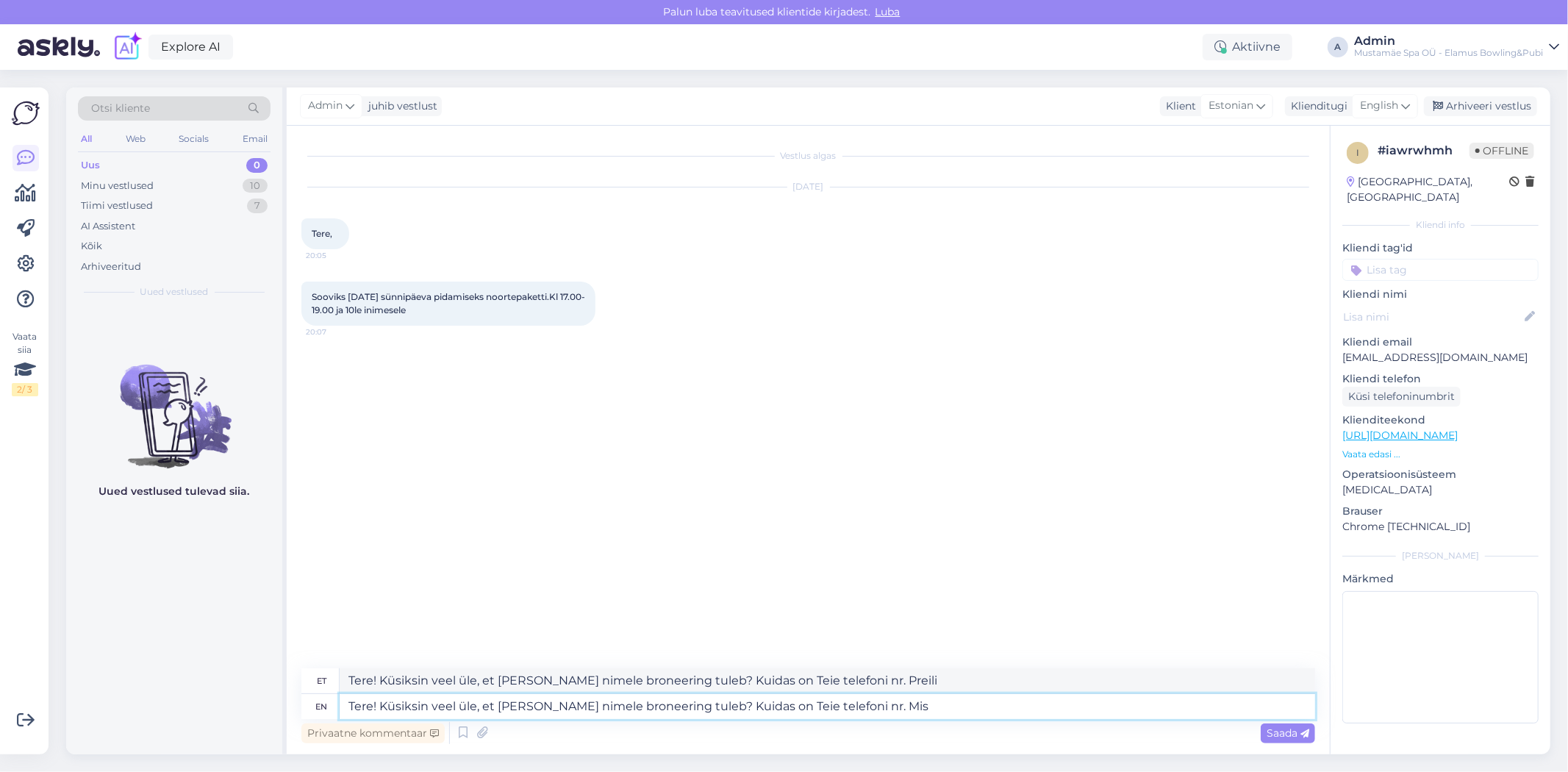
drag, startPoint x: 826, startPoint y: 704, endPoint x: 844, endPoint y: 726, distance: 28.4
click at [828, 705] on textarea "Tere! Küsiksin veel üle, et [PERSON_NAME] nimele broneering tuleb? Kuidas on Te…" at bounding box center [827, 706] width 976 height 25
type textarea "Tere! Küsiksin veel üle, et [PERSON_NAME] nimele broneering tuleb? Kuidas on Te…"
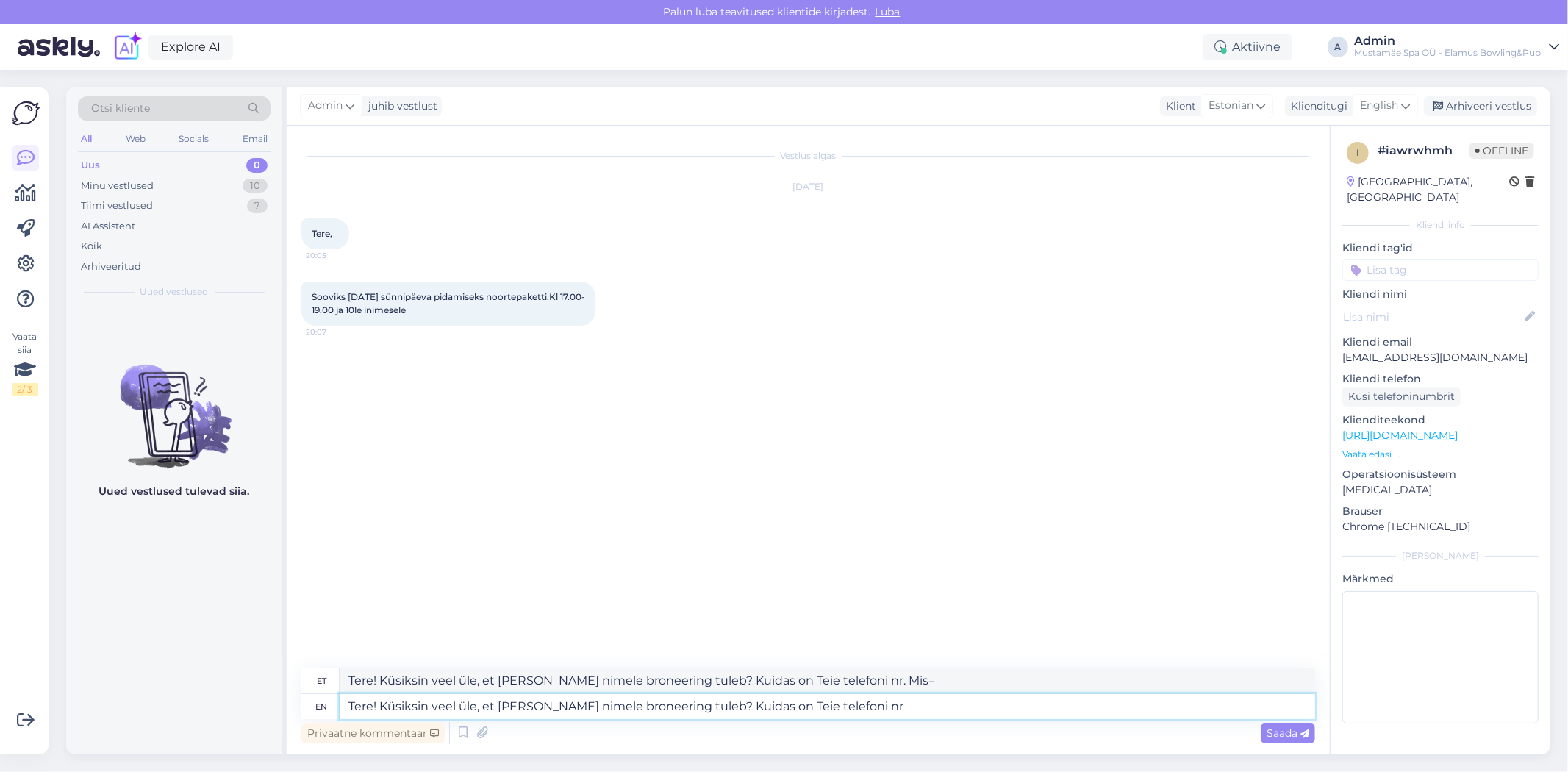
type textarea "Tere! Küsiksin veel üle, et [PERSON_NAME] nimele broneering tuleb? Kuidas on Te…"
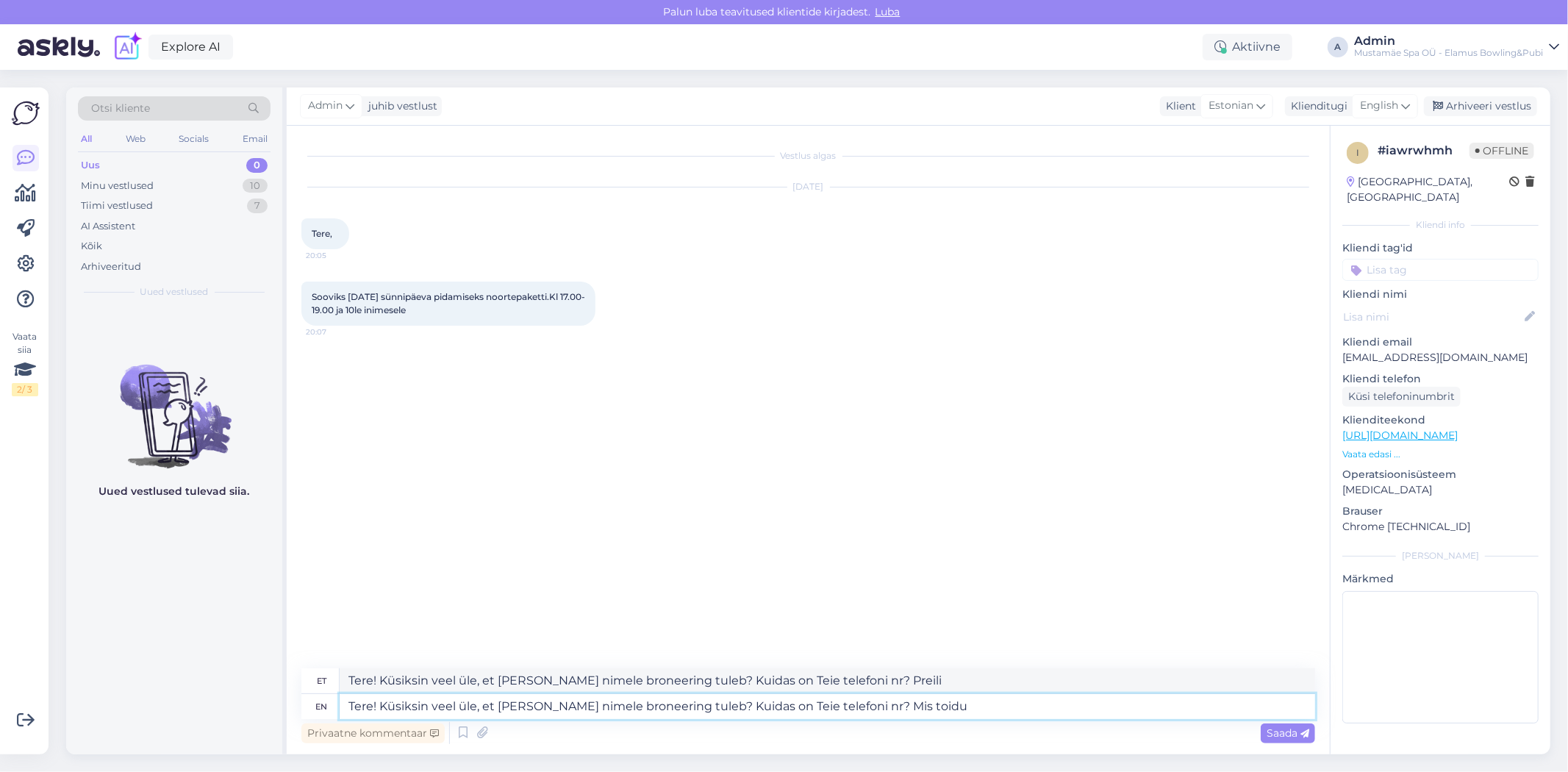
type textarea "Tere! Küsiksin veel üle, et [PERSON_NAME] nimele broneering tuleb? Kuidas on Te…"
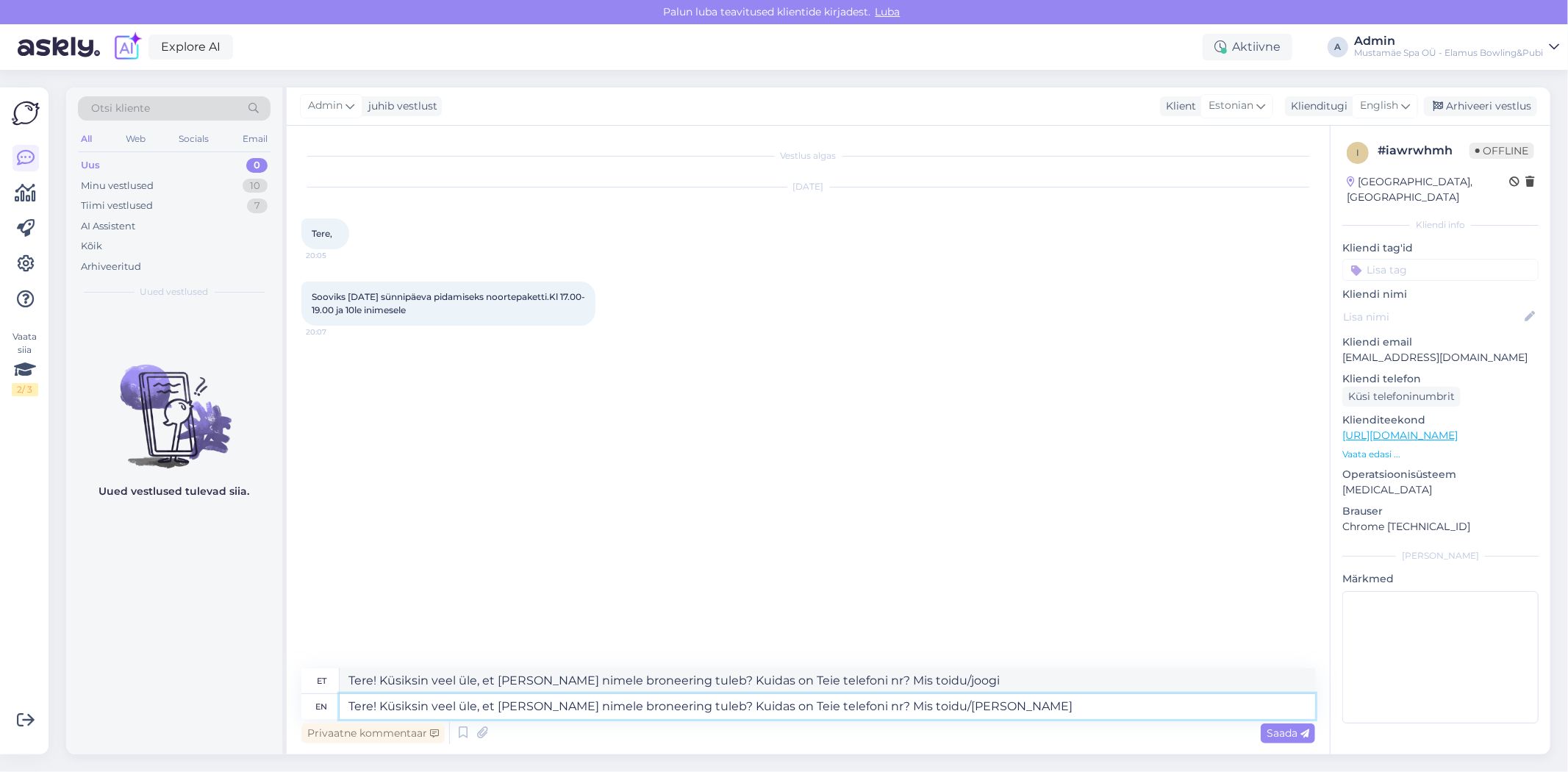
type textarea "Tere! Küsiksin veel üle, et [PERSON_NAME] nimele broneering tuleb? Kuidas on Te…"
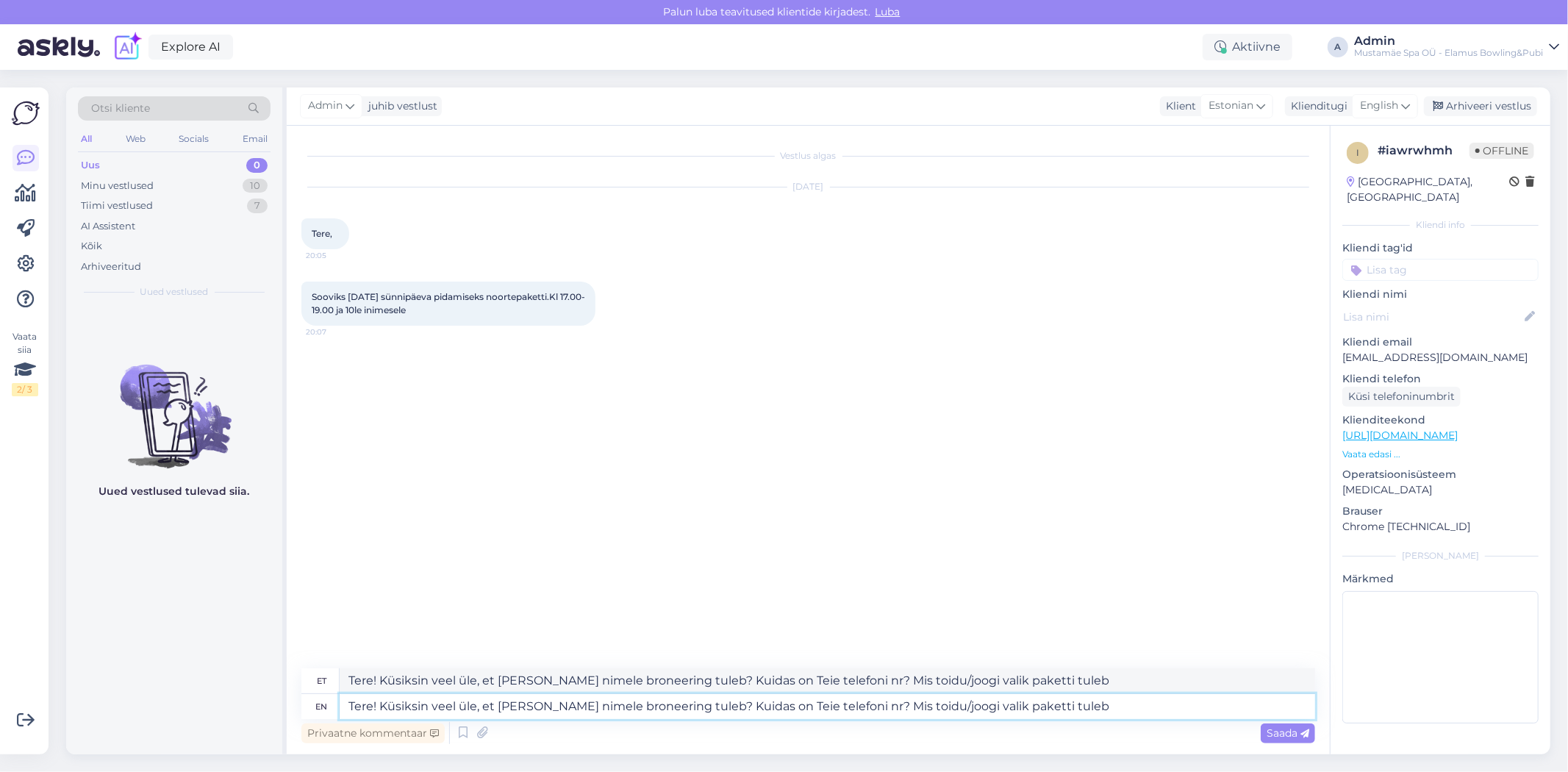
type textarea "Tere! Küsiksin veel üle, et [PERSON_NAME] nimele broneering tuleb? Kuidas on Te…"
click at [1073, 704] on textarea "Tere! Küsiksin veel üle, et [PERSON_NAME] nimele broneering tuleb? Kuidas on Te…" at bounding box center [827, 706] width 976 height 25
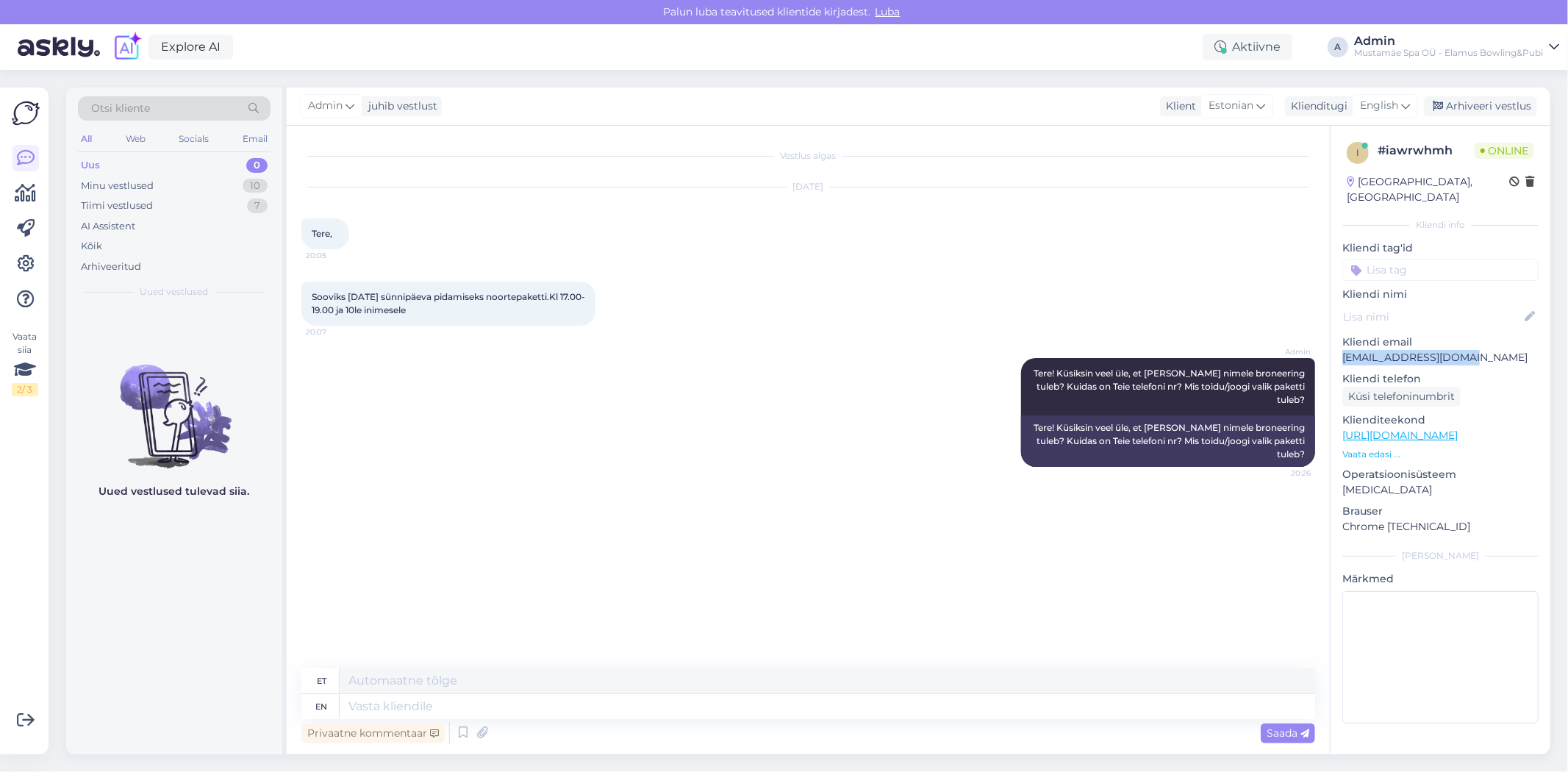
drag, startPoint x: 1469, startPoint y: 344, endPoint x: 1342, endPoint y: 345, distance: 127.0
click at [1343, 350] on p "[EMAIL_ADDRESS][DOMAIN_NAME]" at bounding box center [1440, 357] width 196 height 15
copy p "[EMAIL_ADDRESS][DOMAIN_NAME]"
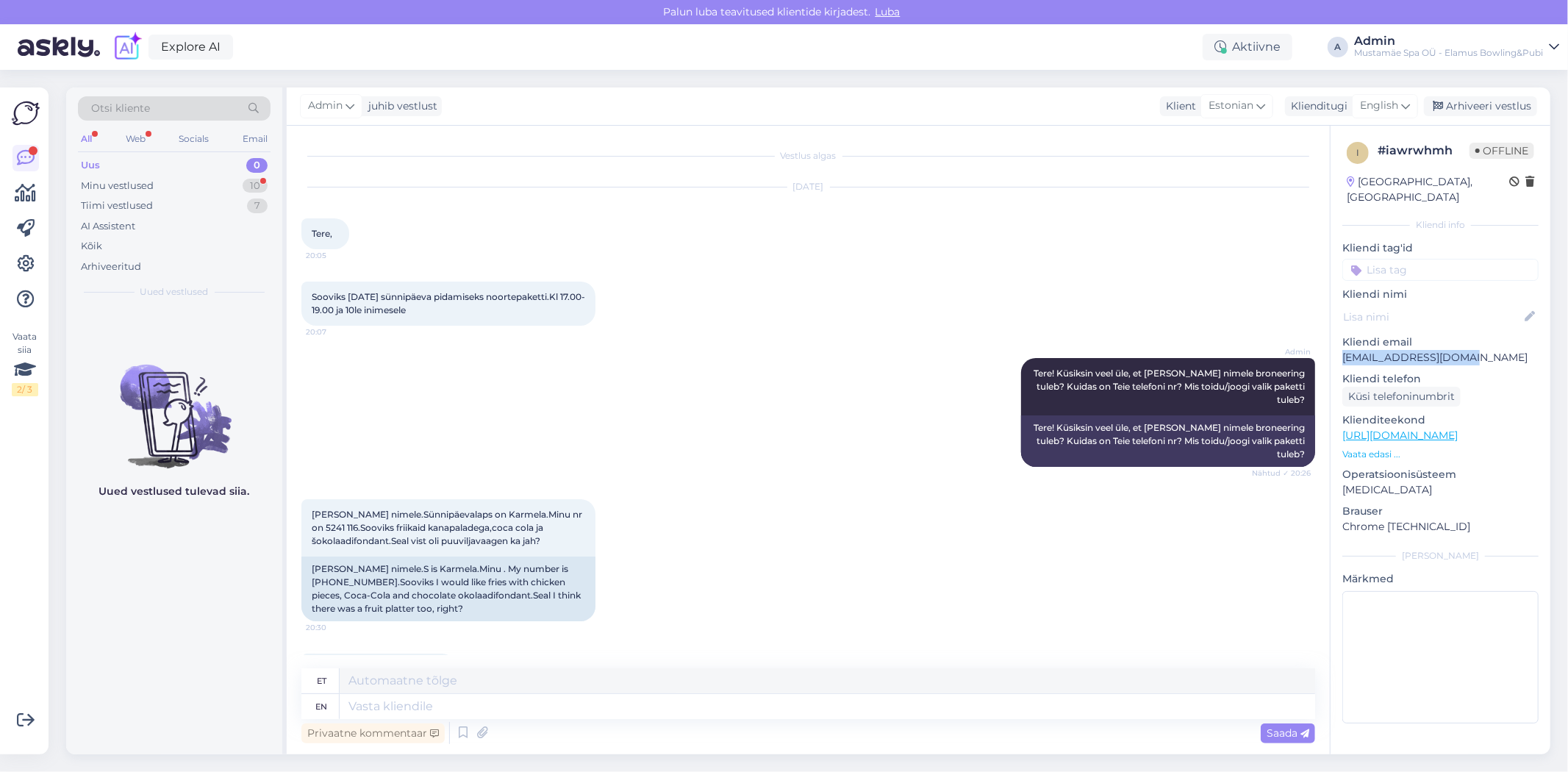
scroll to position [70, 0]
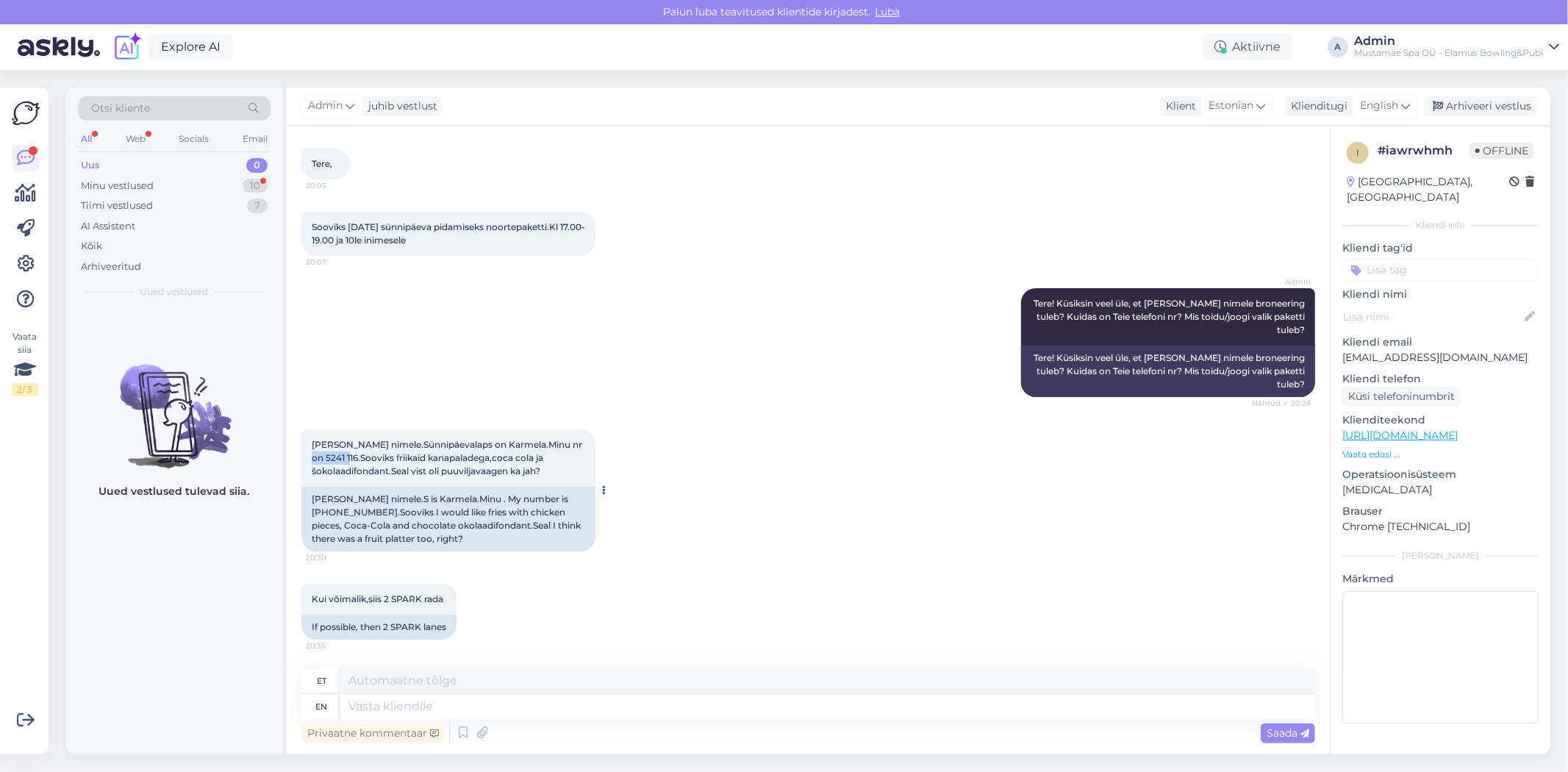
drag, startPoint x: 313, startPoint y: 454, endPoint x: 345, endPoint y: 461, distance: 32.8
click at [345, 461] on span "[PERSON_NAME] nimele.Sünnipäevalaps on Karmela.Minu nr on 5241 116.Sooviks frii…" at bounding box center [447, 458] width 272 height 37
copy span "5241 116"
click at [339, 454] on span "[PERSON_NAME] nimele.Sünnipäevalaps on Karmela.Minu nr on 5241 116.Sooviks frii…" at bounding box center [447, 458] width 272 height 37
drag, startPoint x: 313, startPoint y: 454, endPoint x: 391, endPoint y: 477, distance: 81.3
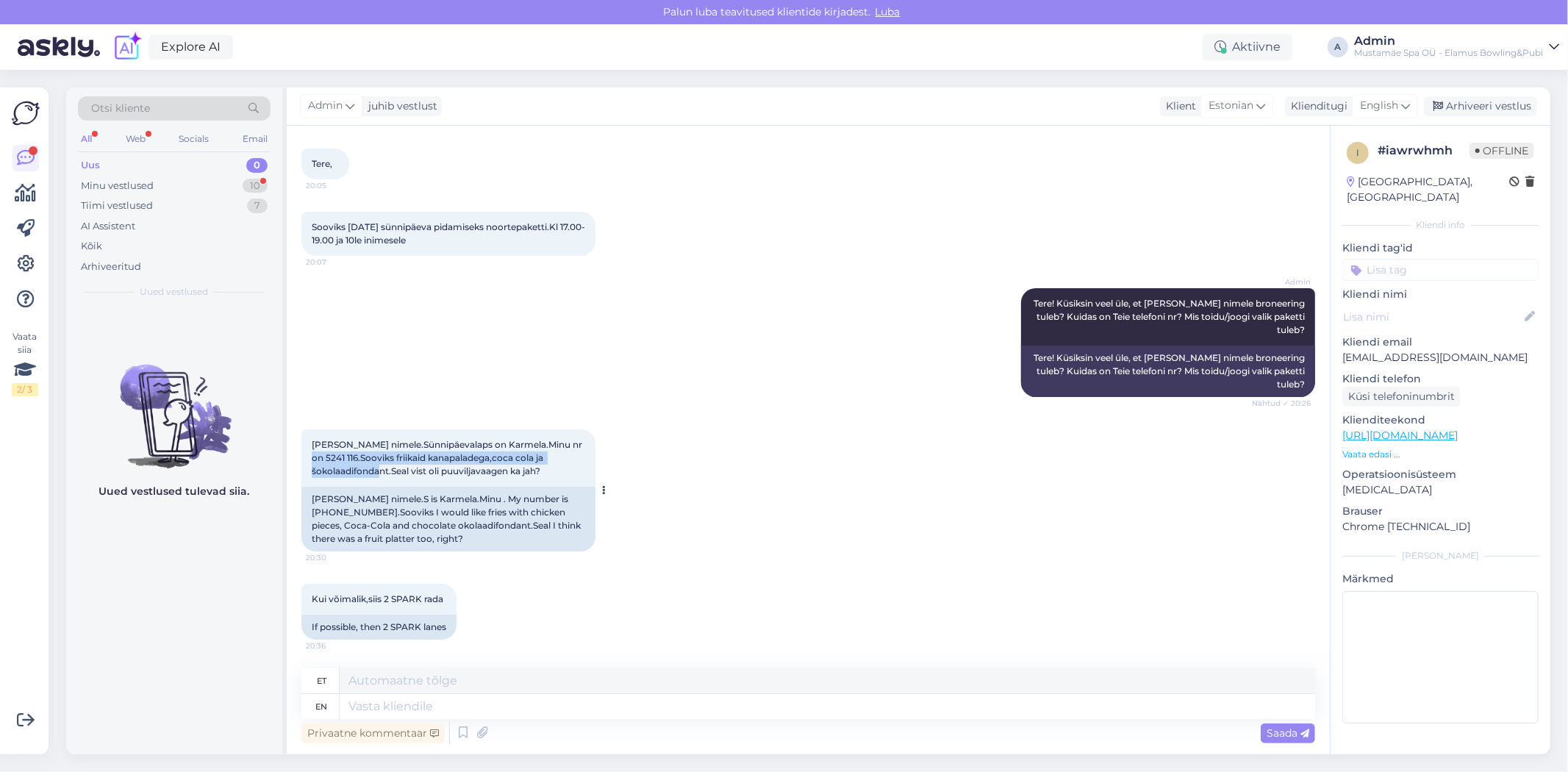
click at [391, 477] on div "[PERSON_NAME] nimele.Sünnipäevalaps on Karmela.Minu nr on 5241 116.Sooviks frii…" at bounding box center [448, 458] width 294 height 57
copy span "5241 116.Sooviks friikaid kanapaladega,coca cola ja šokolaadifondant."
click at [449, 701] on textarea at bounding box center [827, 706] width 976 height 25
type textarea "Tere"
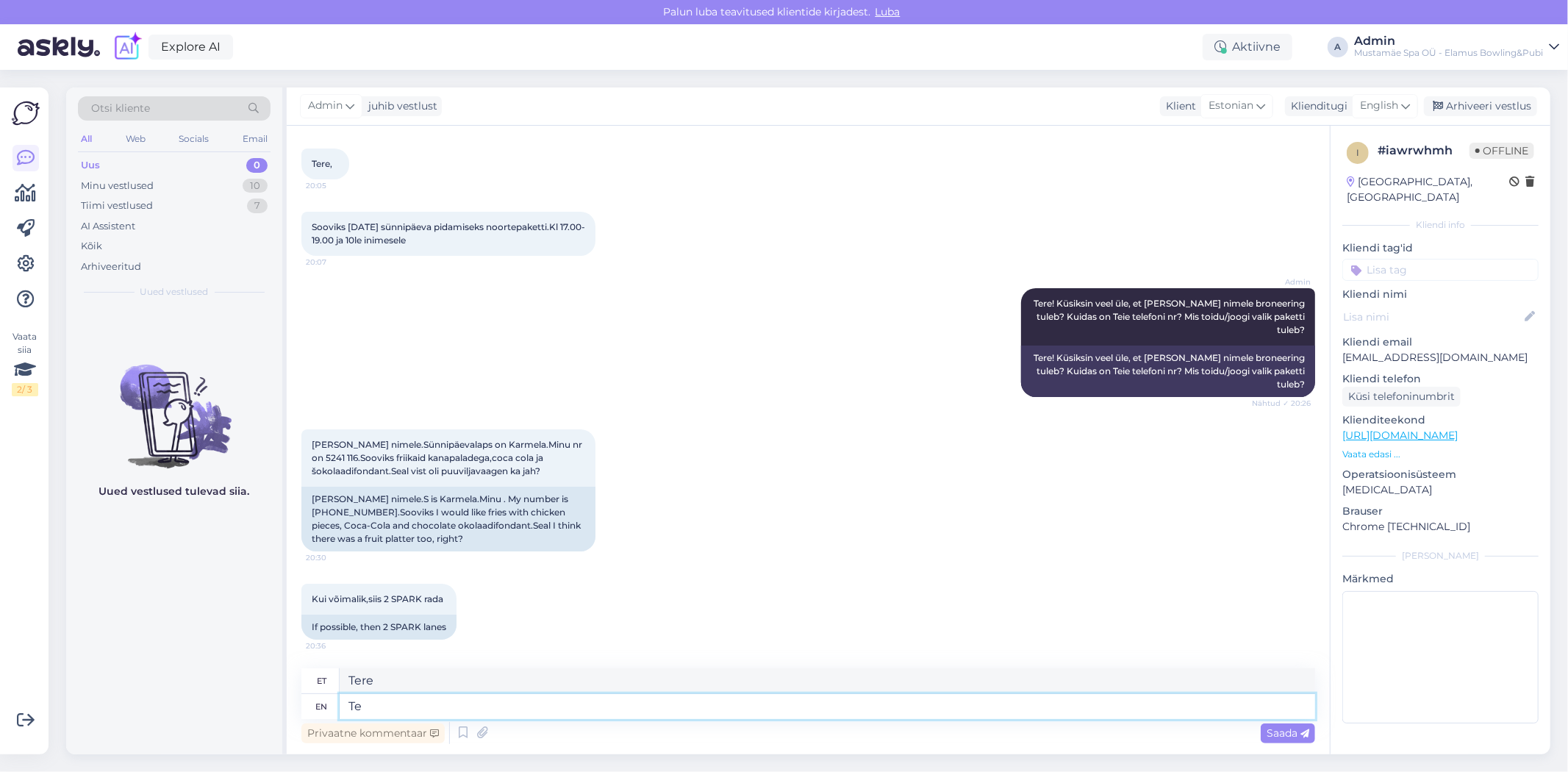
type textarea "T"
type textarea "Teile o"
type textarea "Teile"
type textarea "Teile on"
type textarea "Teile peal"
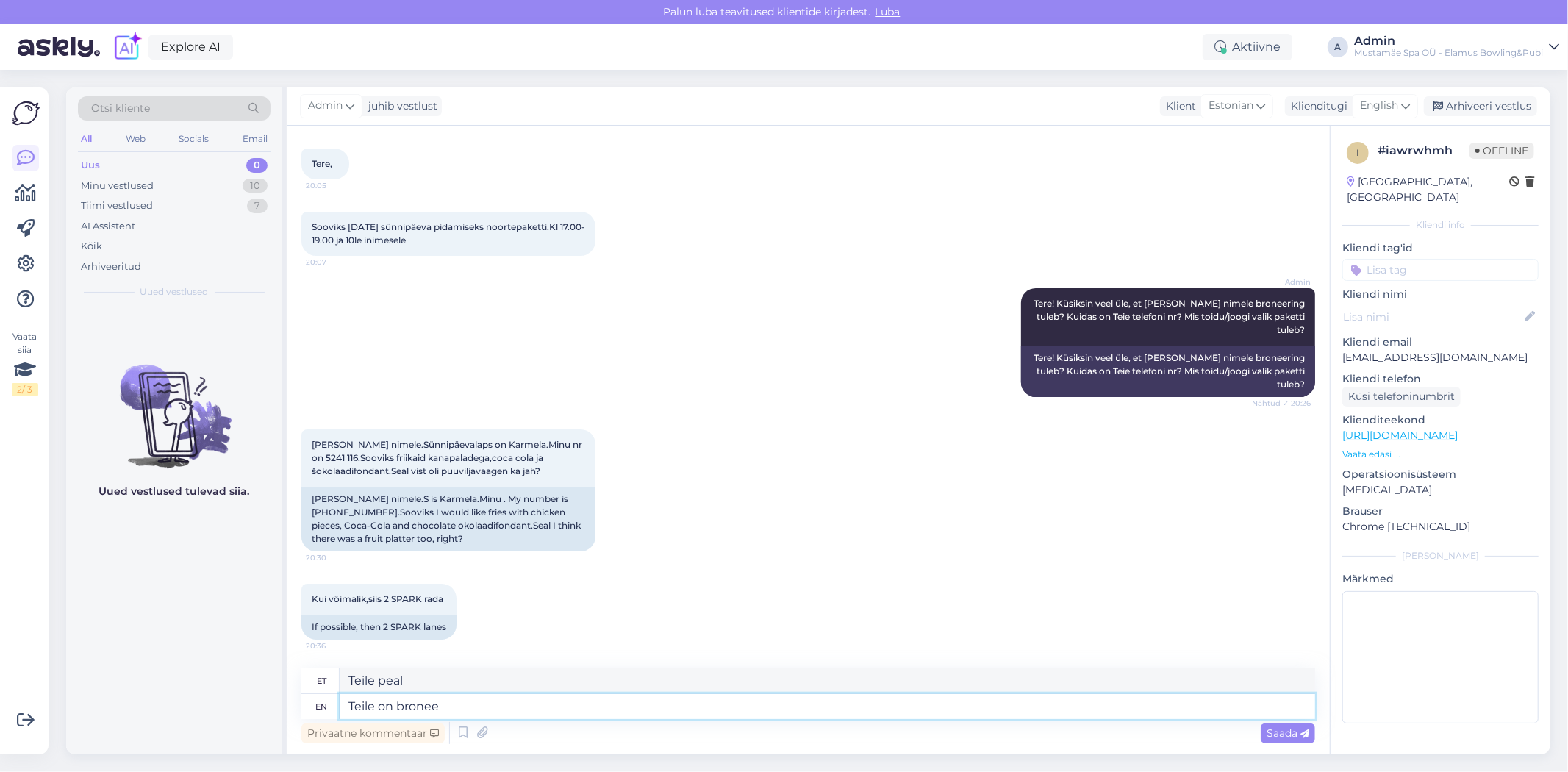
type textarea "Teile on broneer"
type textarea "Teile on broneeritud"
type textarea "Teile on broneeritud Elamusterohke"
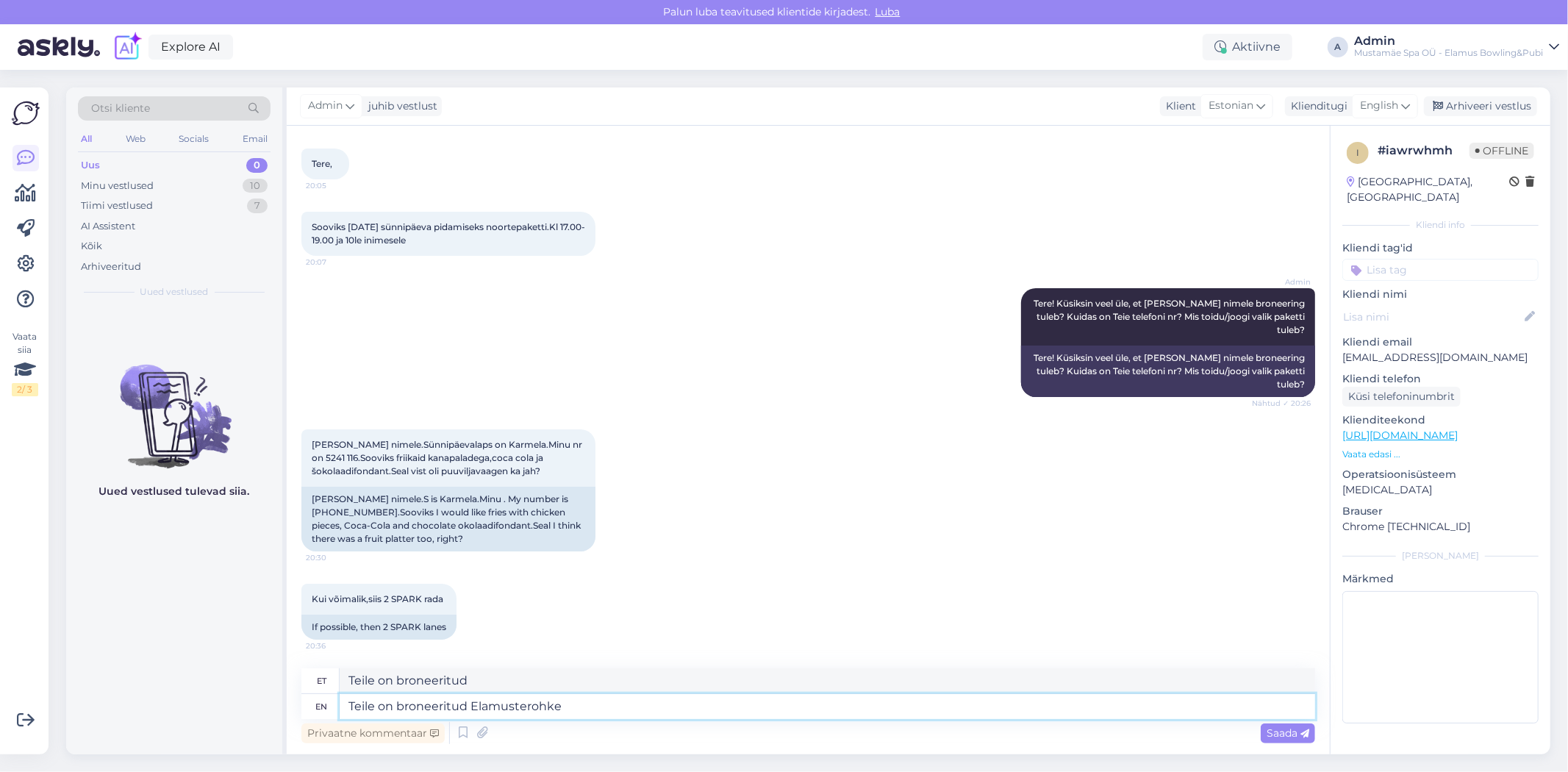
type textarea "Teile on broneeritud Elamusterohke"
type textarea "Teile on broneeritud Elamusterohke Noortepakett"
type textarea "Teile on broneeritud Elamusterohke Noortepakett 10le"
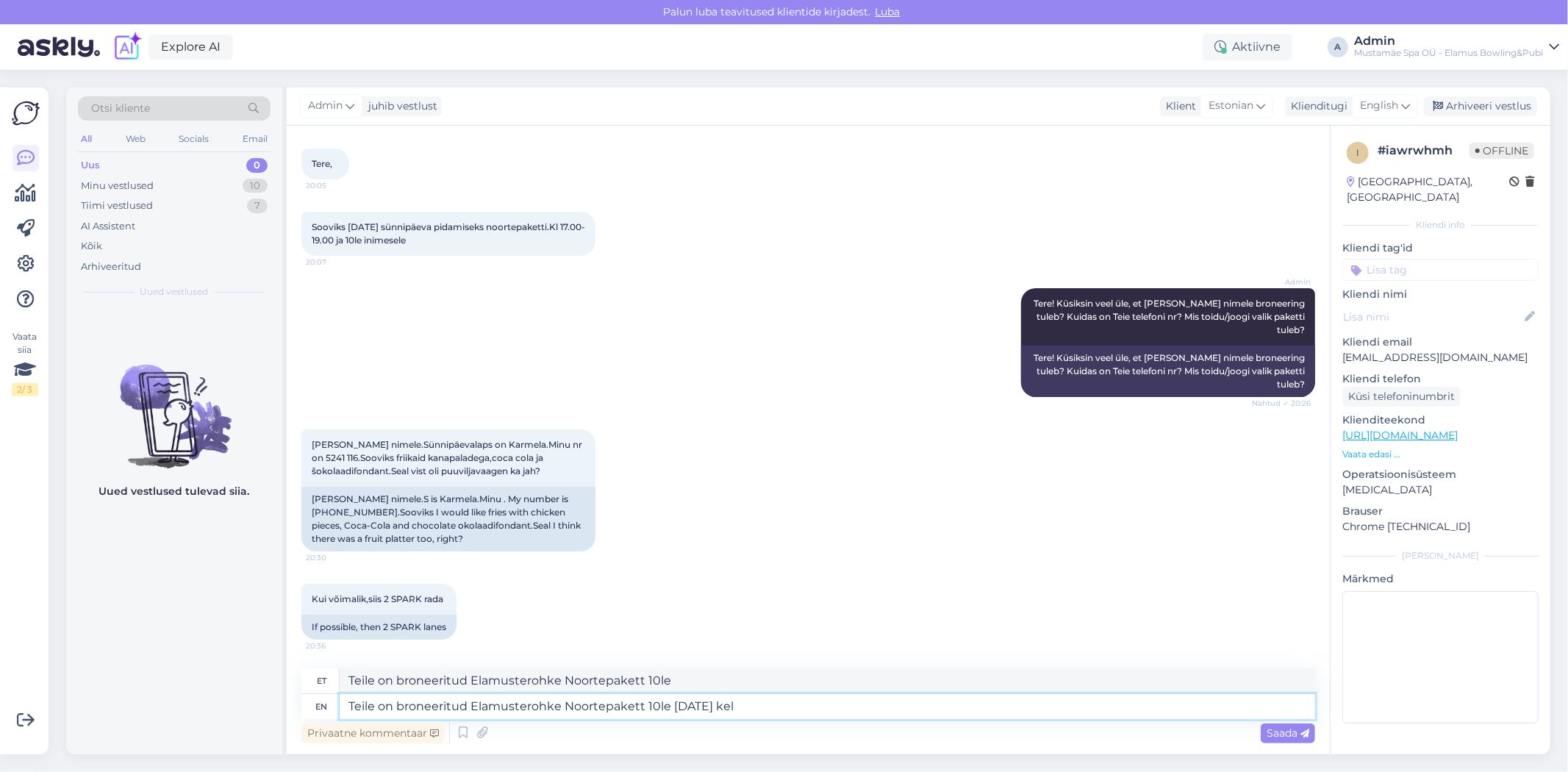
type textarea "Teile on broneeritud Elamusterohke Noortepakett 10le [DATE] [PERSON_NAME]"
type textarea "Teile on broneeritud Elamusterohke Noortepakett 10le [DATE]"
type textarea "Teile on broneeritud Elamusterohke Noortepakett 10le [DATE] [PERSON_NAME]"
type textarea "Teile on broneeritud Elamusterohke Noortepakett 10le [DATE] [PERSON_NAME] 17.00…"
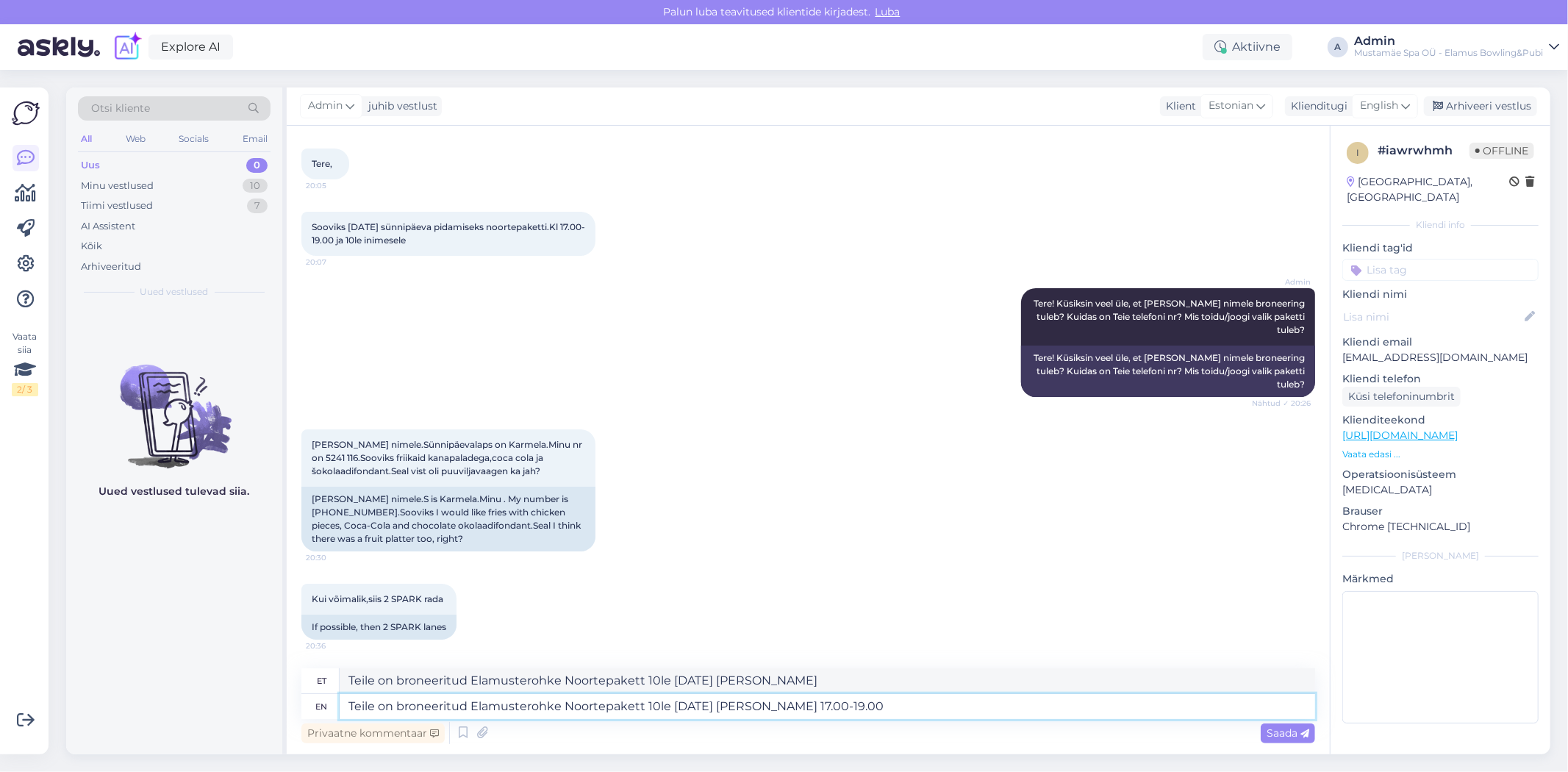
type textarea "Teile on broneeritud Elamusterohke Noortepakett 10le [DATE] [PERSON_NAME] 17.00…"
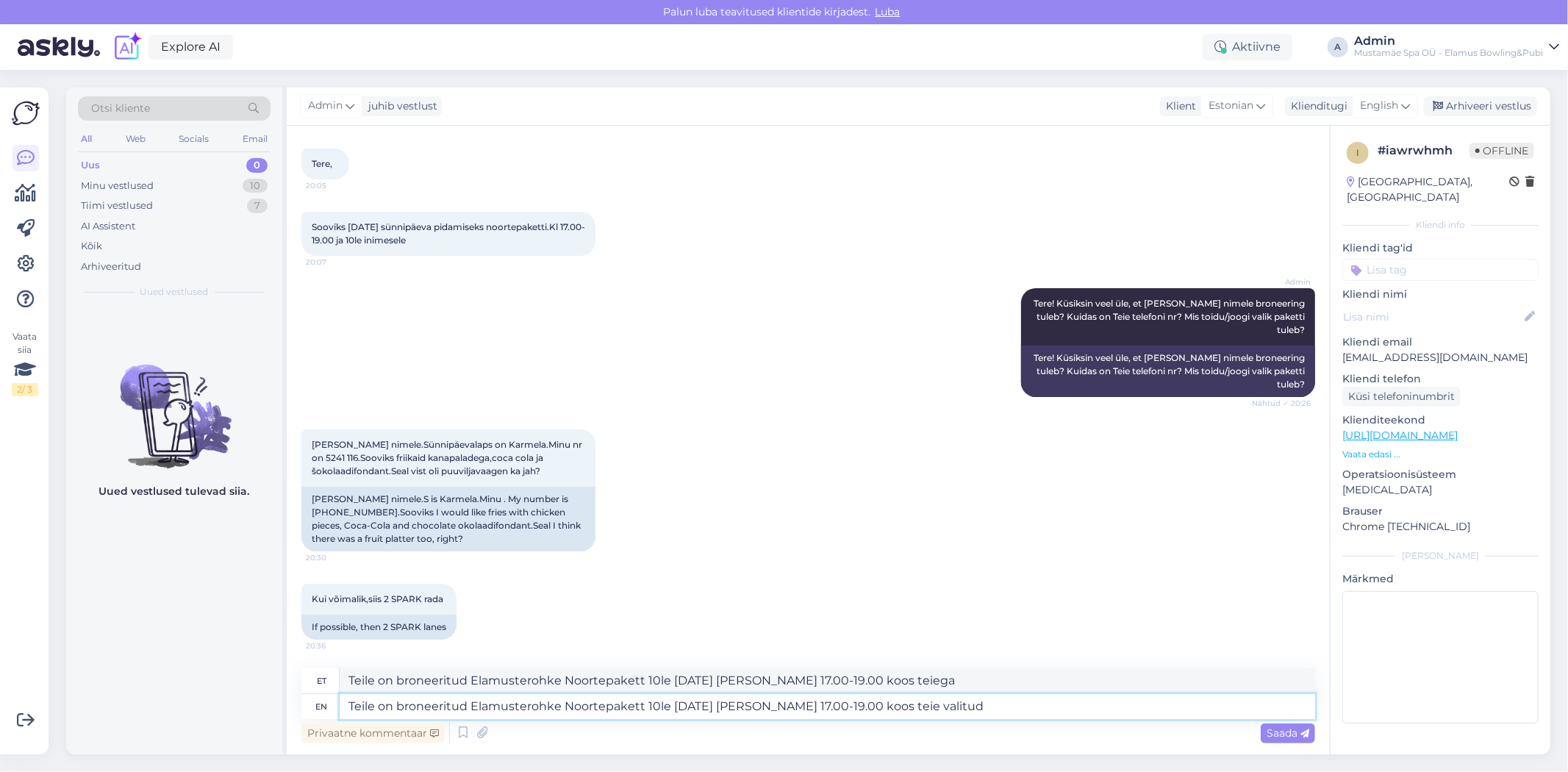
type textarea "Teile on broneeritud Elamusterohke Noortepakett 10le [DATE] [PERSON_NAME] 17.00…"
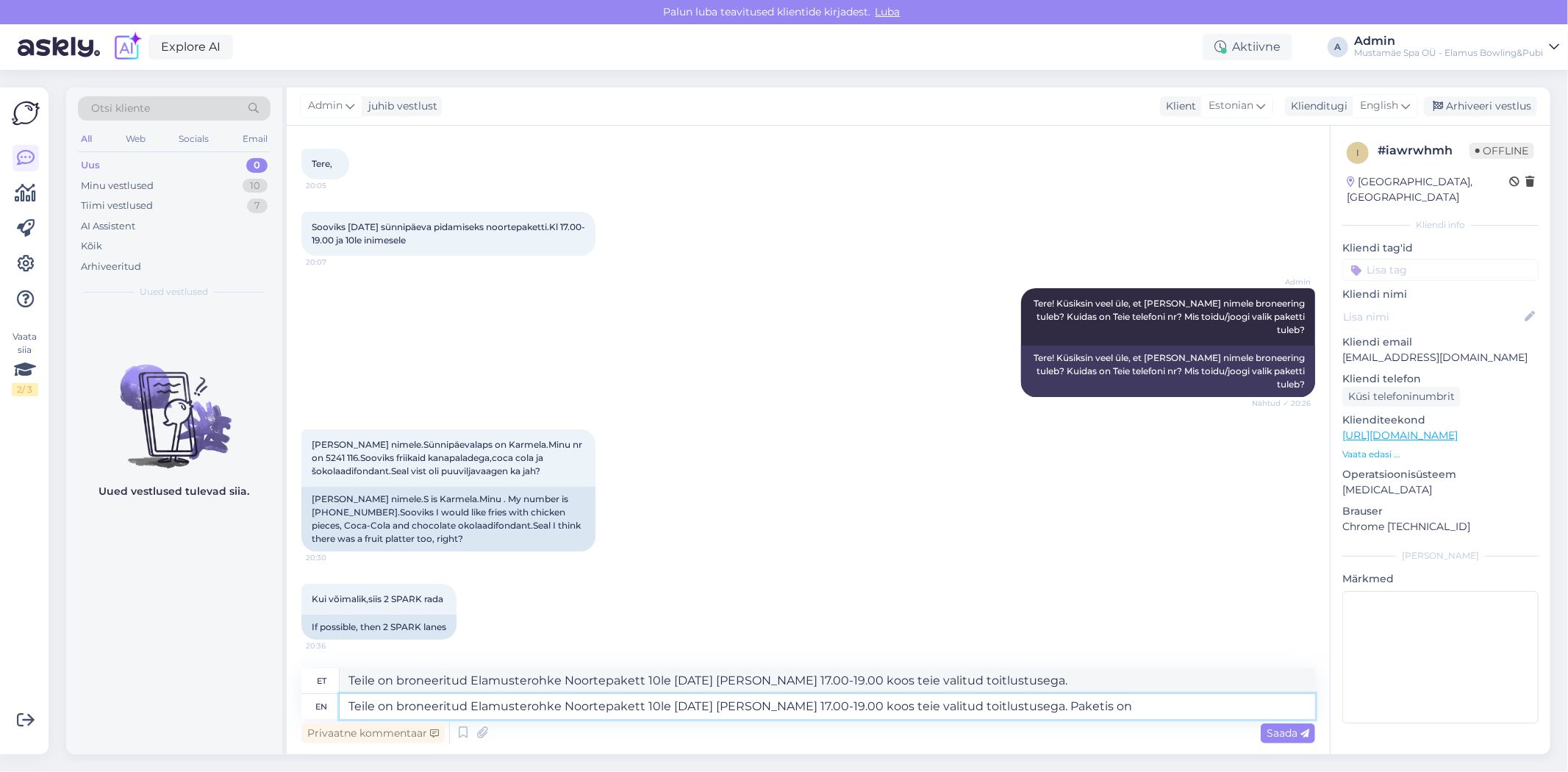
type textarea "Teile on broneeritud Elamusterohke Noortepakett 10le [DATE] [PERSON_NAME] 17.00…"
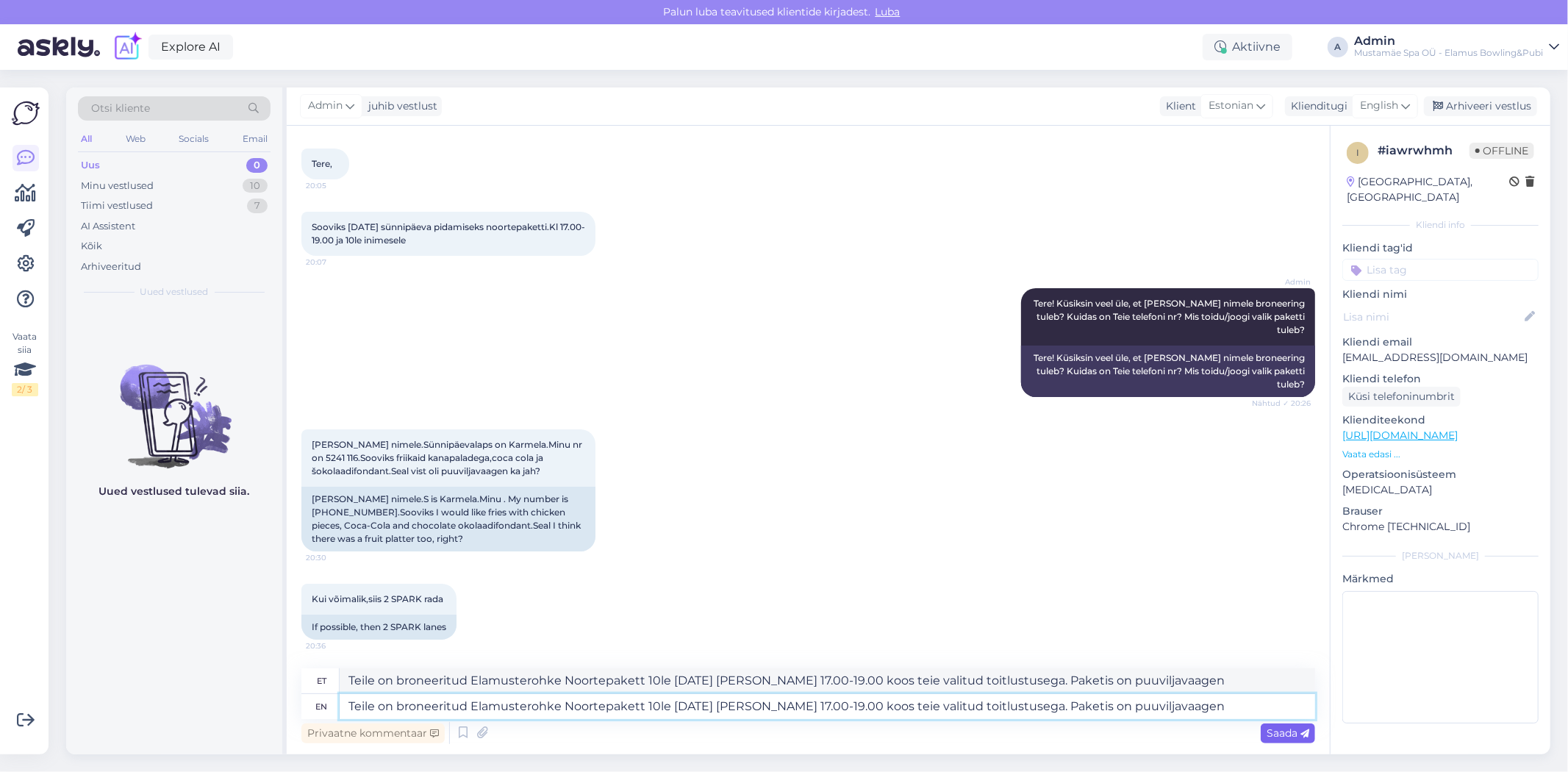
type textarea "Teile on broneeritud Elamusterohke Noortepakett 10le [DATE] [PERSON_NAME] 17.00…"
click at [1282, 737] on span "Saada" at bounding box center [1287, 733] width 43 height 14
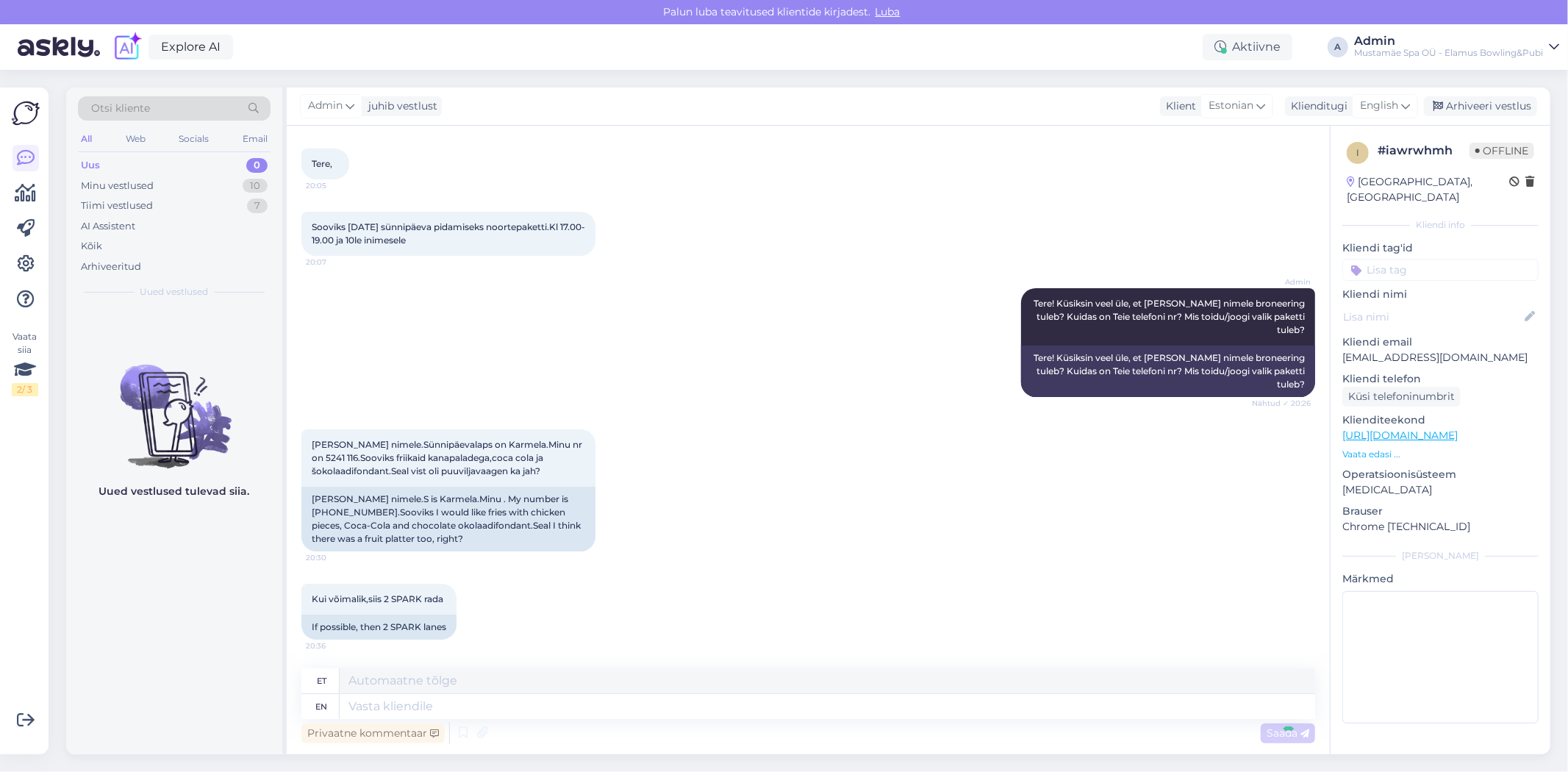
scroll to position [211, 0]
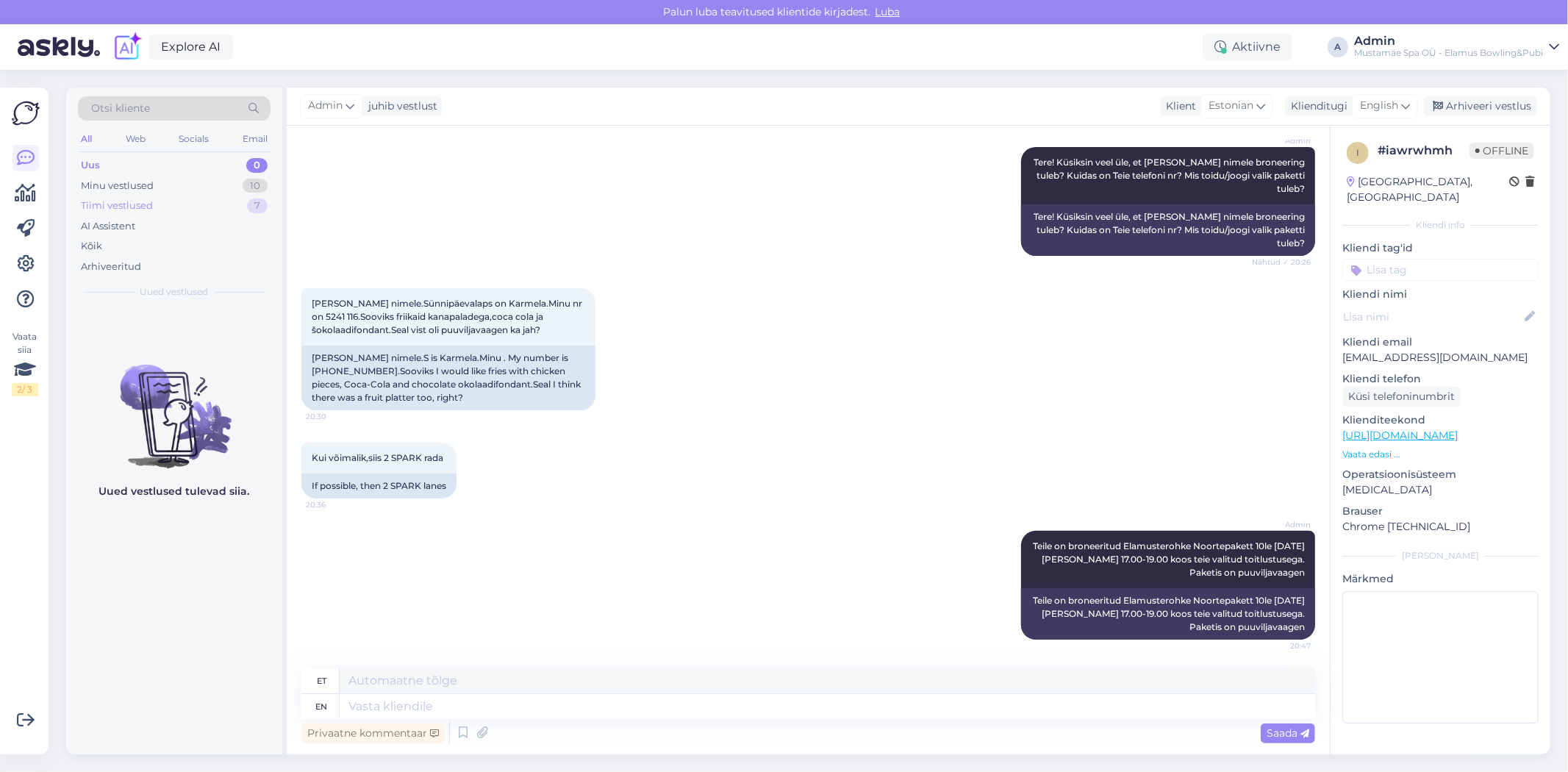
click at [162, 196] on div "Tiimi vestlused 7" at bounding box center [174, 206] width 192 height 21
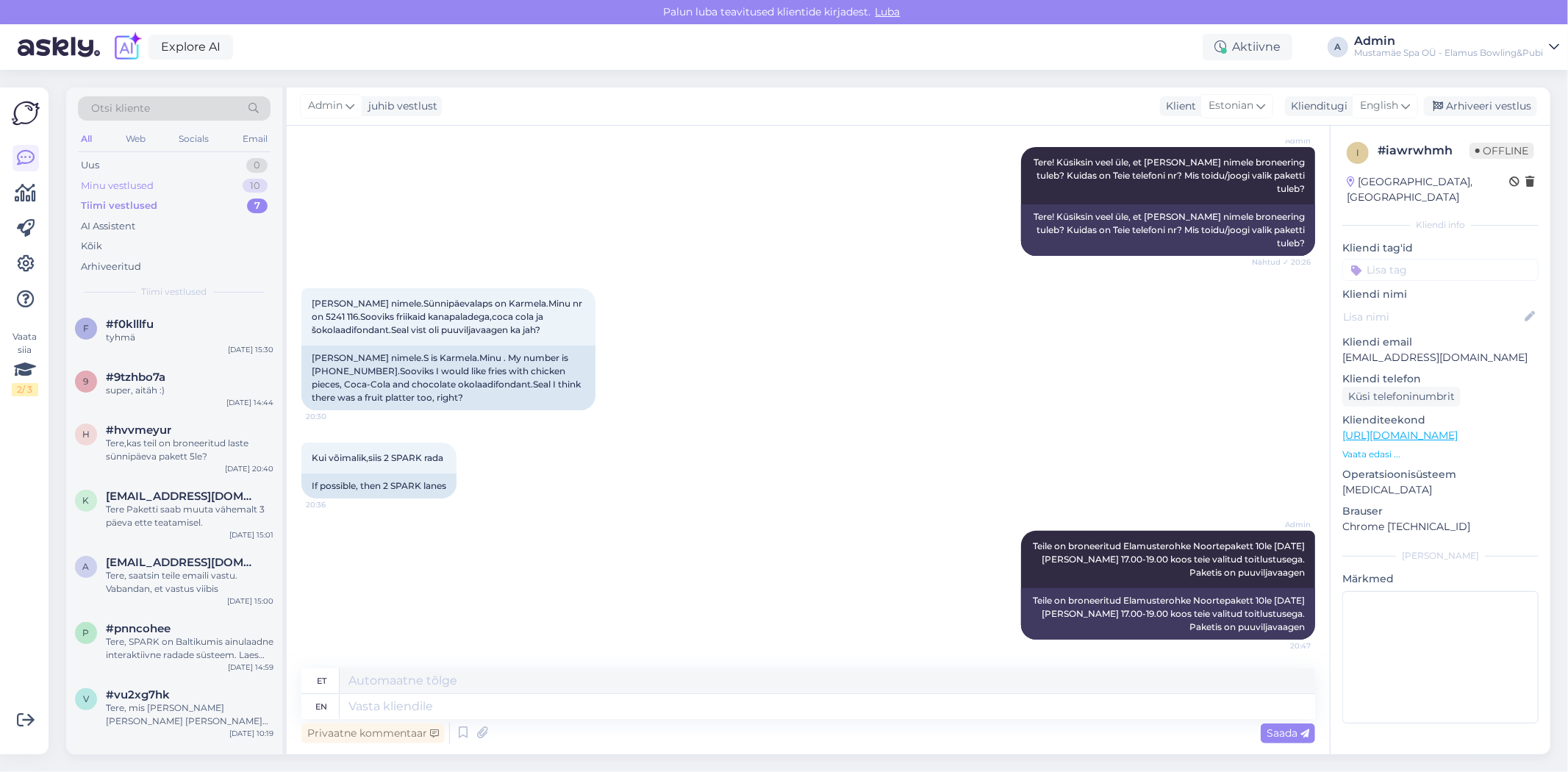
click at [166, 184] on div "Minu vestlused 10" at bounding box center [174, 186] width 192 height 21
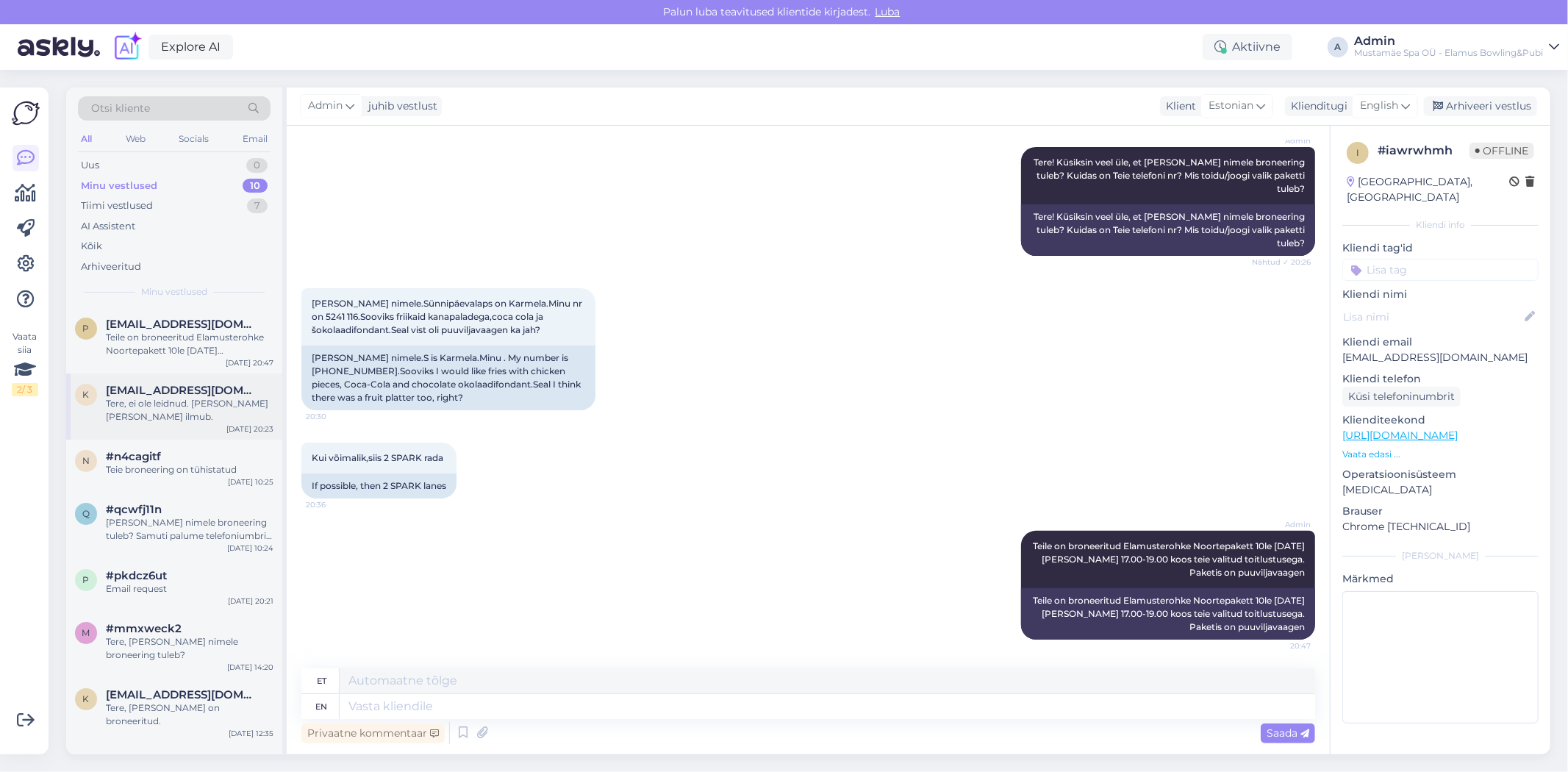
click at [192, 415] on div "Tere, ei ole leidnud. [PERSON_NAME] [PERSON_NAME] ilmub." at bounding box center [190, 410] width 168 height 26
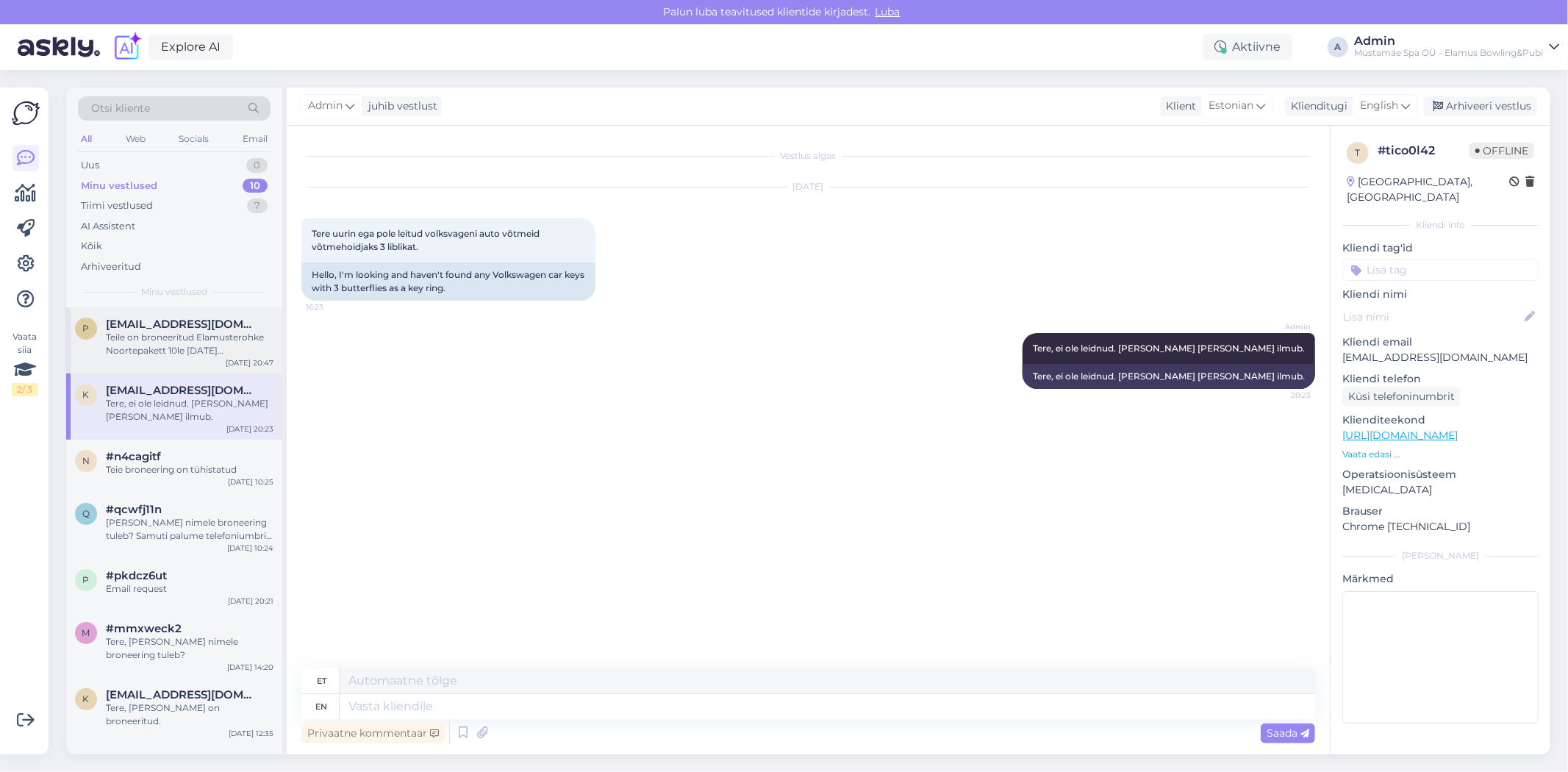
click at [180, 340] on div "Teile on broneeritud Elamusterohke Noortepakett 10le [DATE] [PERSON_NAME] 17.00…" at bounding box center [190, 344] width 168 height 26
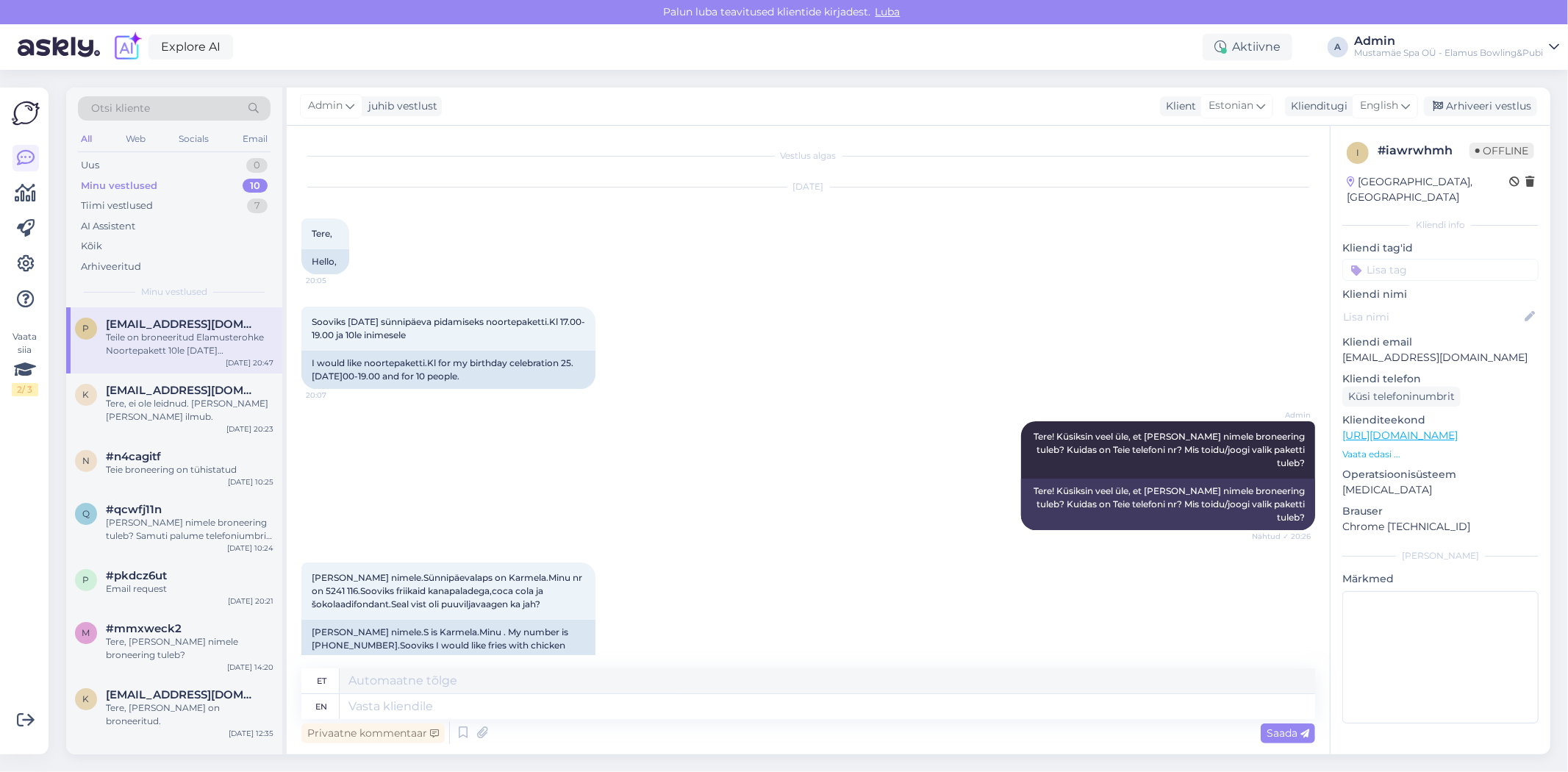
scroll to position [274, 0]
